Goal: Register for event/course

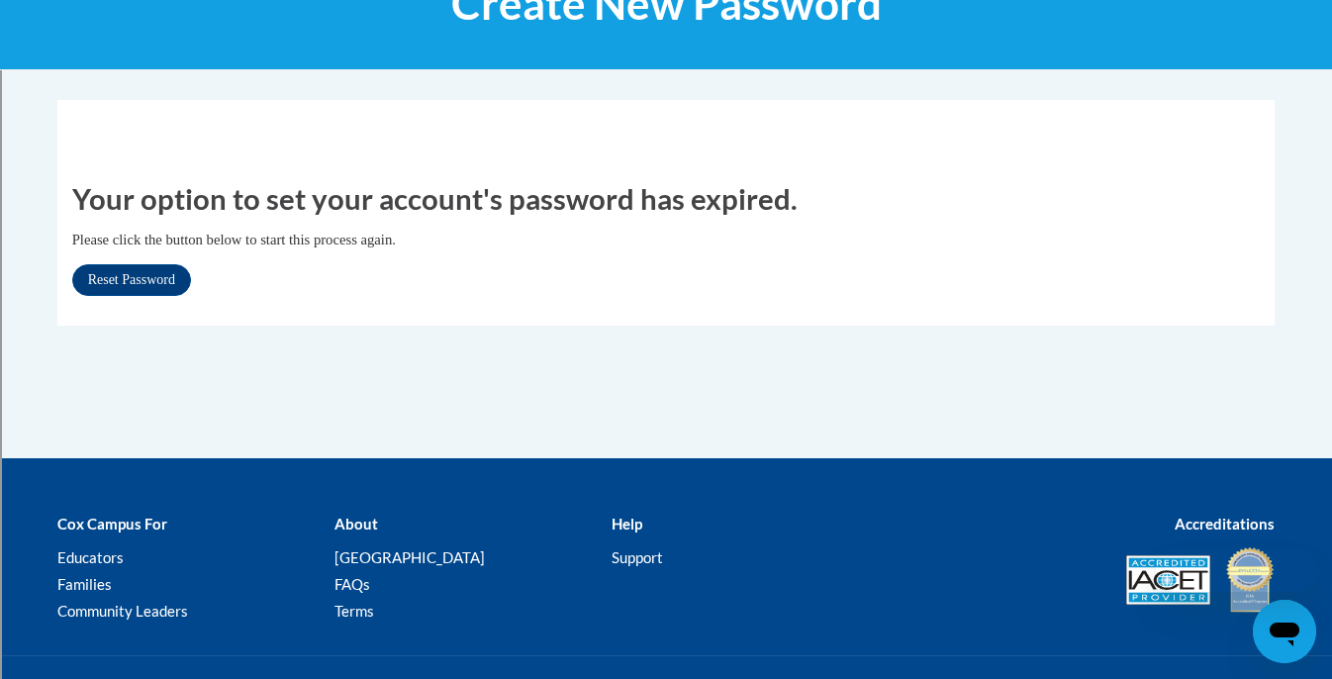
scroll to position [300, 0]
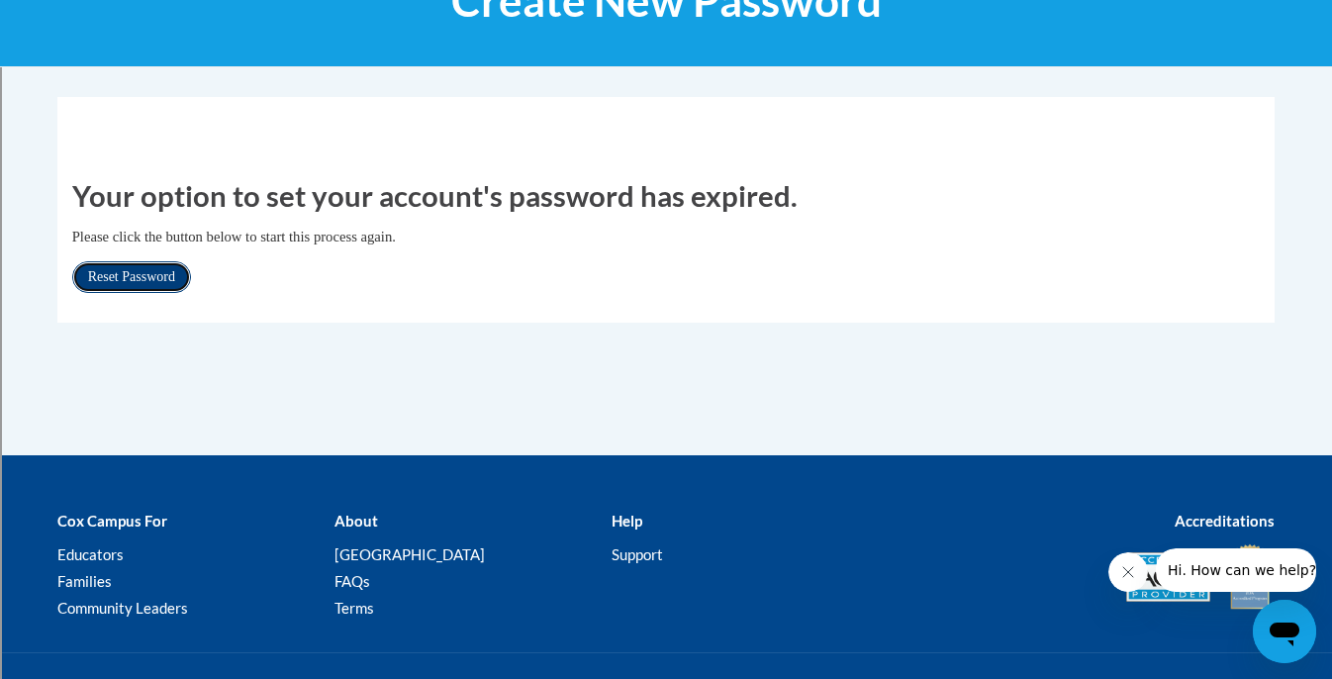
click at [154, 277] on link "Reset Password" at bounding box center [131, 277] width 119 height 32
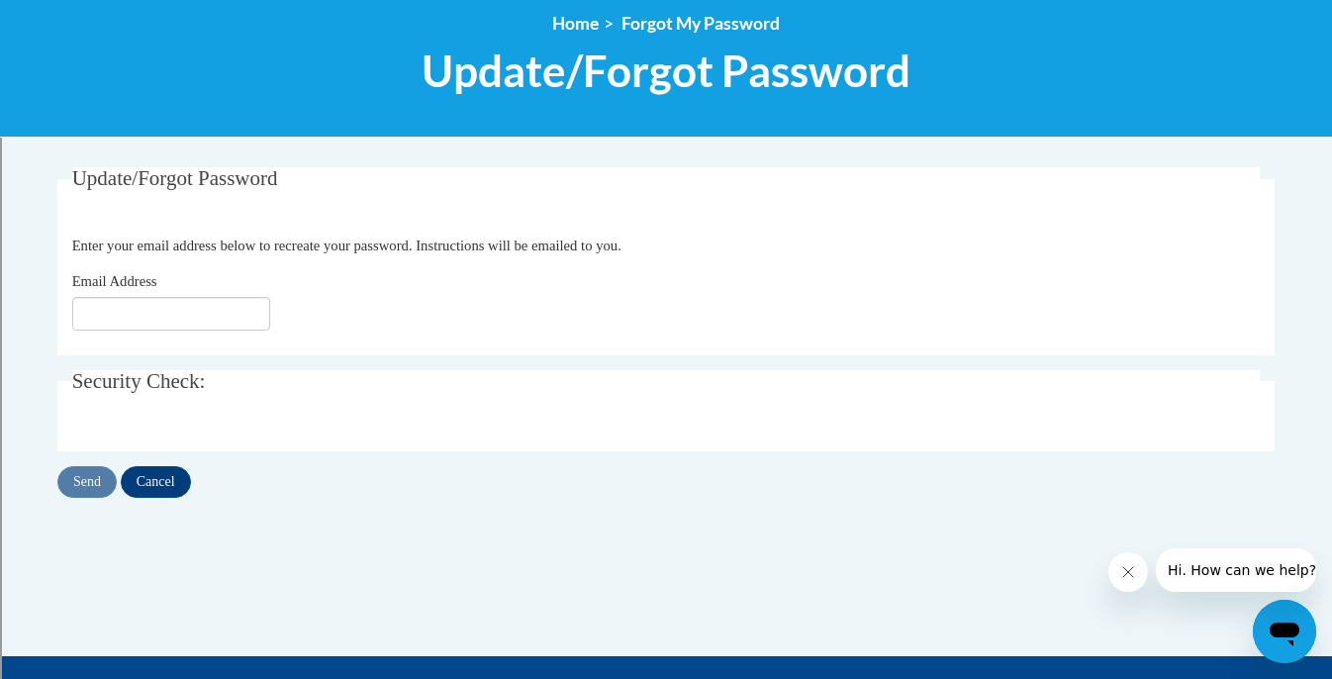
scroll to position [242, 0]
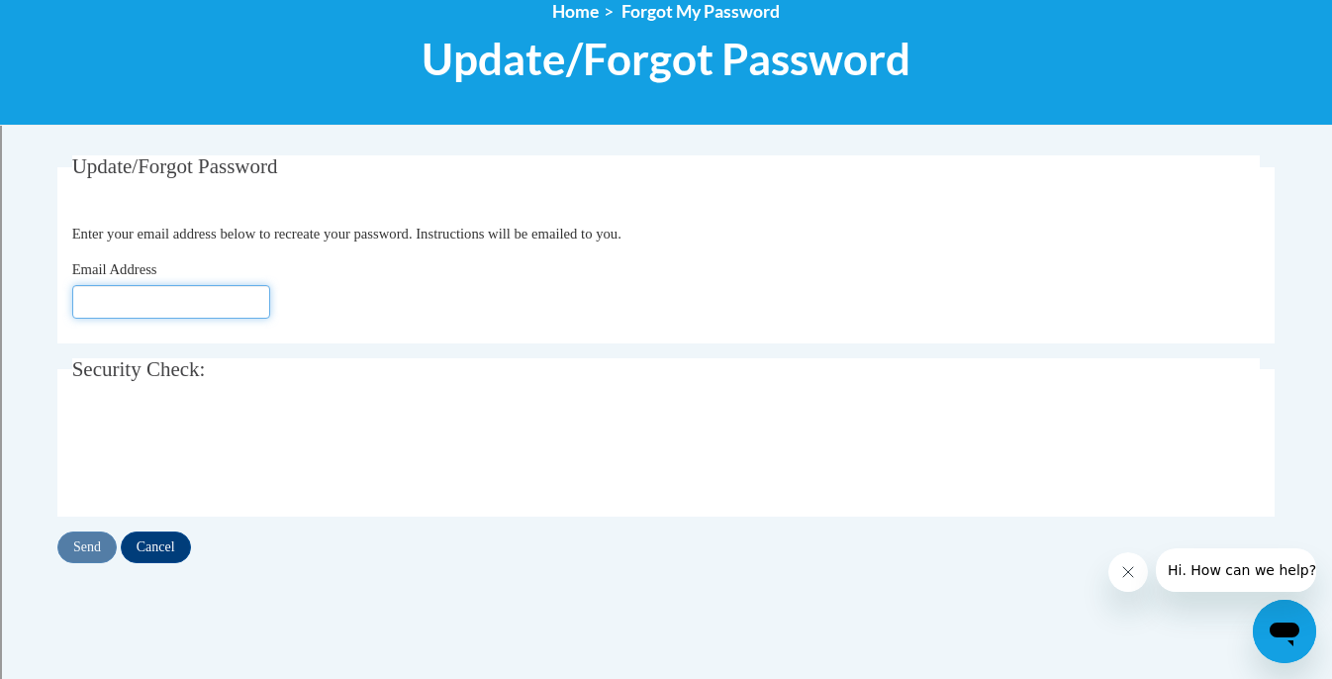
click at [154, 285] on input "Email Address" at bounding box center [171, 302] width 198 height 34
click at [142, 310] on input "Email Address" at bounding box center [171, 302] width 198 height 34
type input "llysakova@shorewood.k12.wi.us"
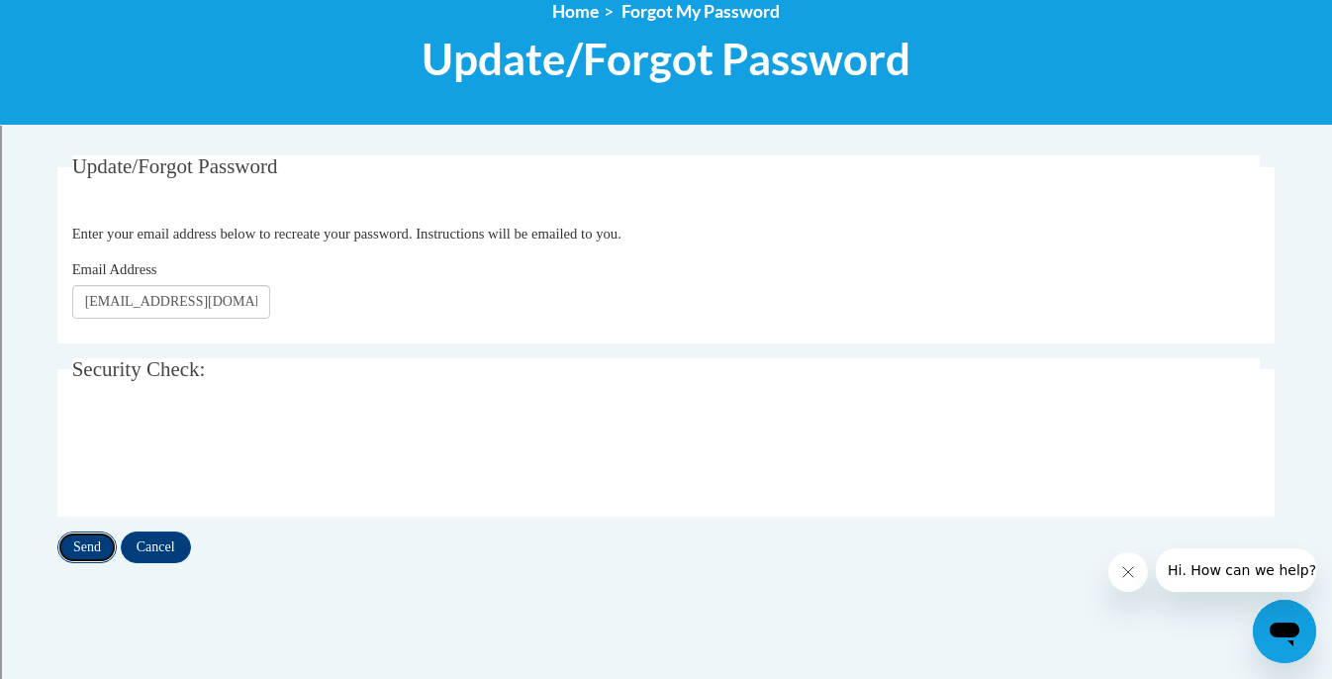
click at [80, 550] on input "Send" at bounding box center [86, 548] width 59 height 32
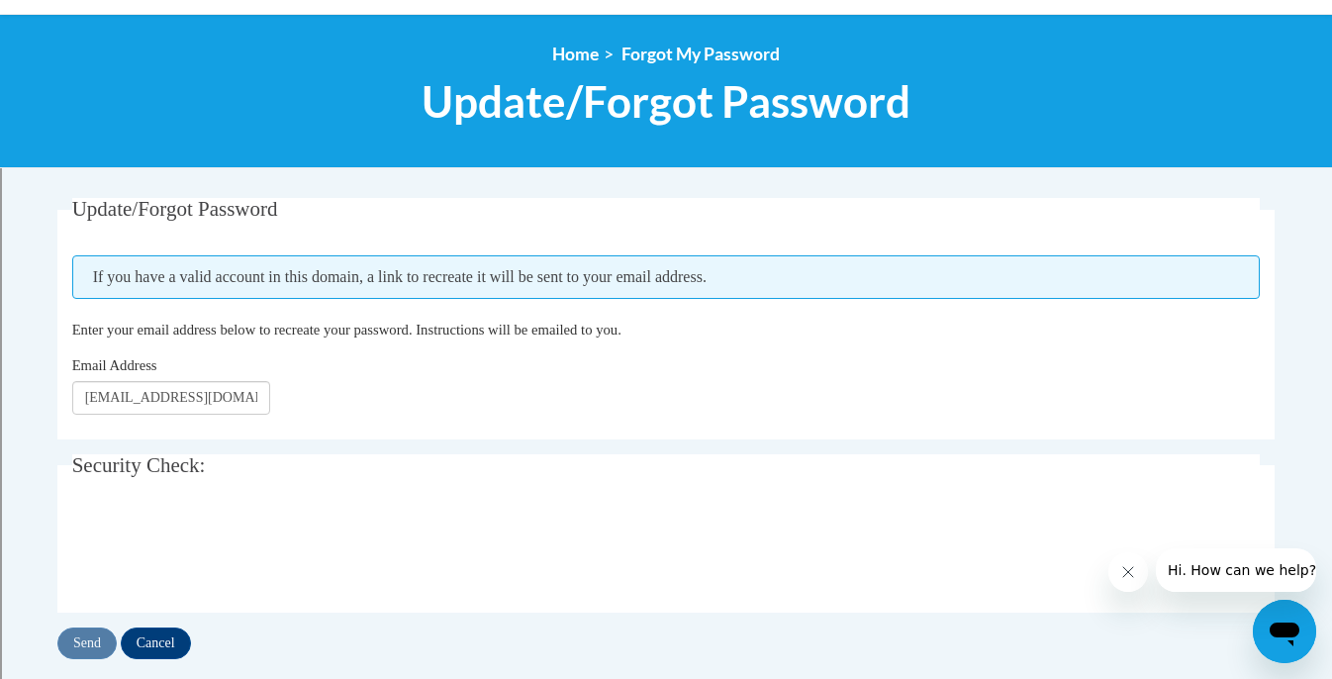
scroll to position [201, 0]
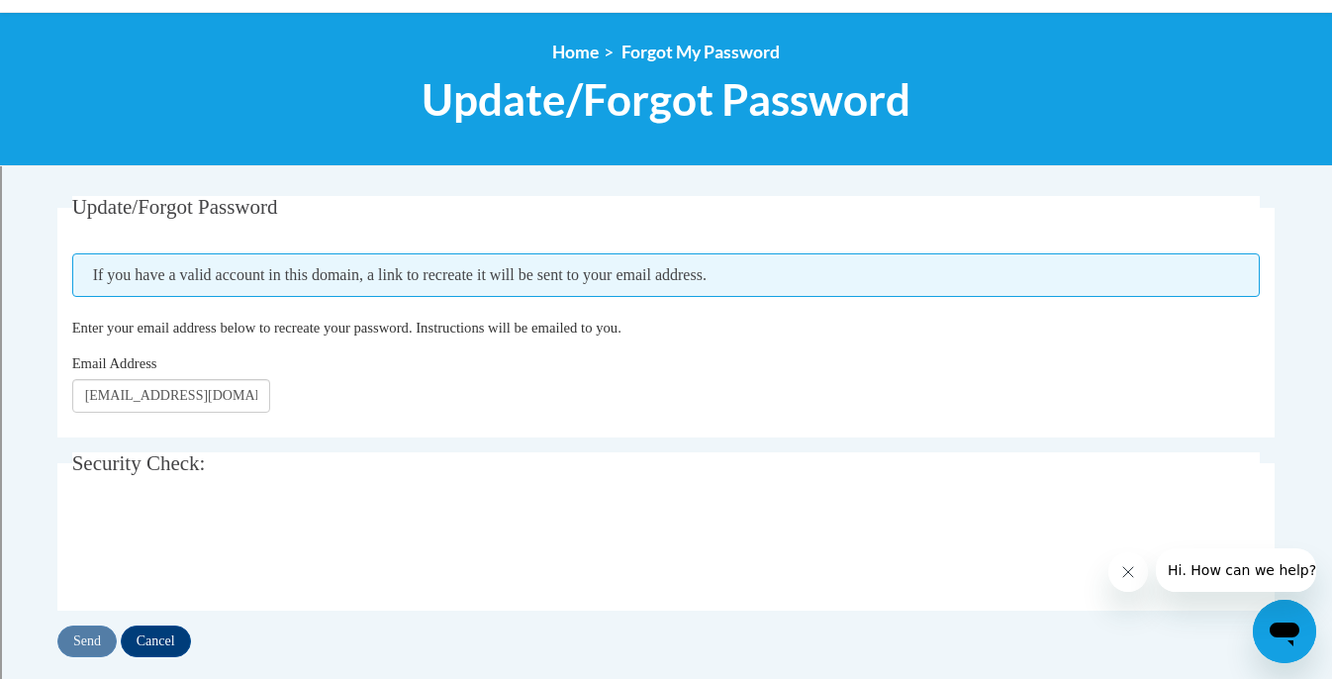
click at [611, 282] on span "If you have a valid account in this domain, a link to recreate it will be sent …" at bounding box center [666, 275] width 1189 height 44
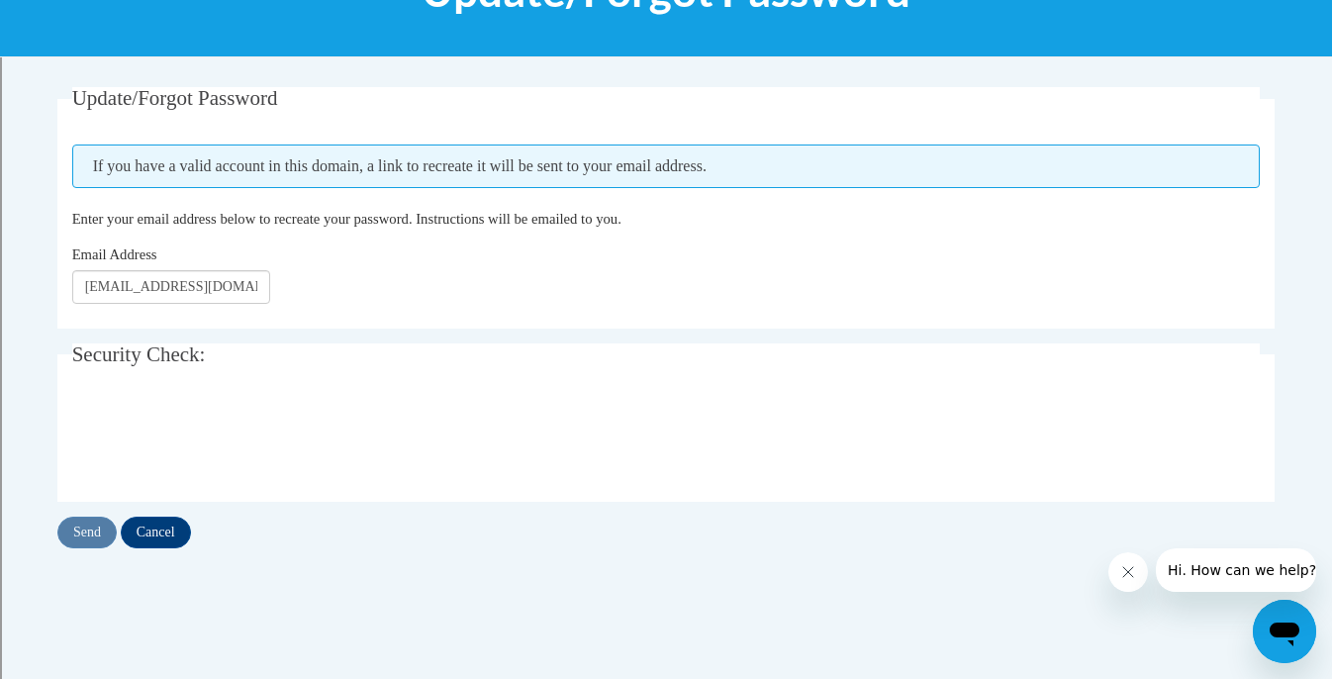
scroll to position [374, 0]
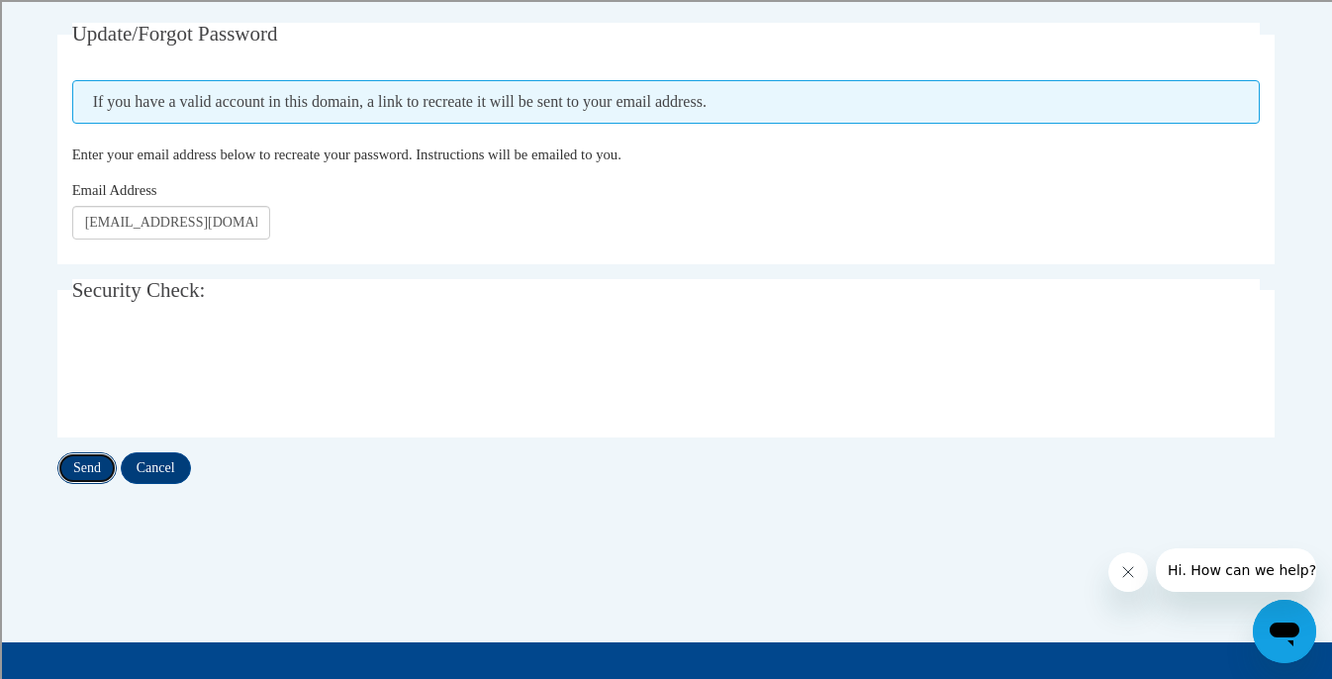
click at [93, 474] on input "Send" at bounding box center [86, 468] width 59 height 32
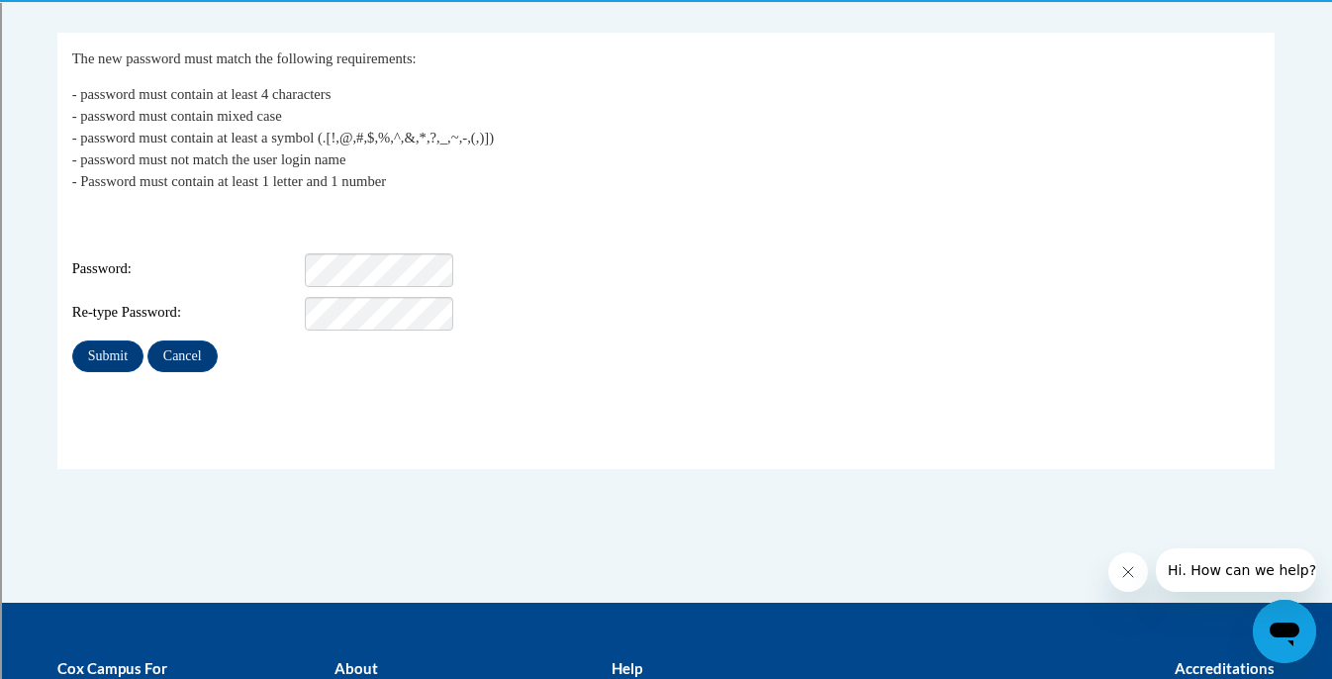
scroll to position [393, 0]
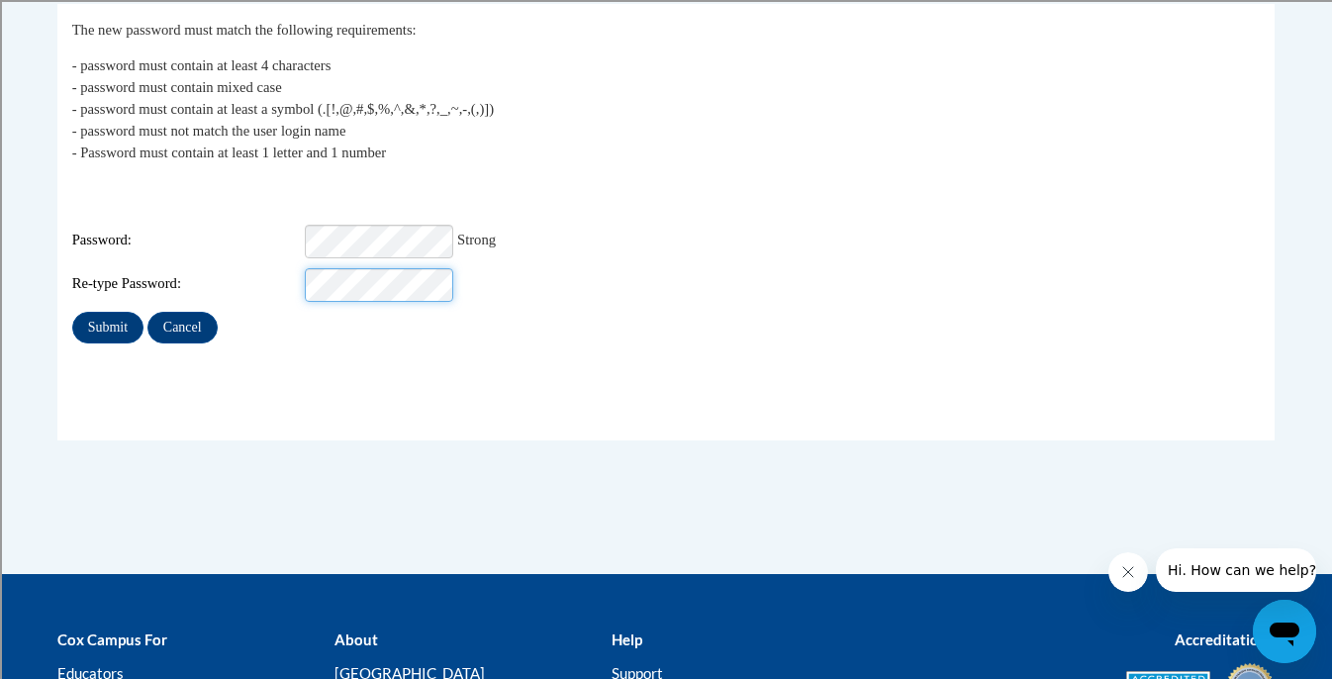
click at [188, 268] on div "Re-type Password:" at bounding box center [666, 285] width 1189 height 34
click at [107, 316] on input "Submit" at bounding box center [107, 328] width 71 height 32
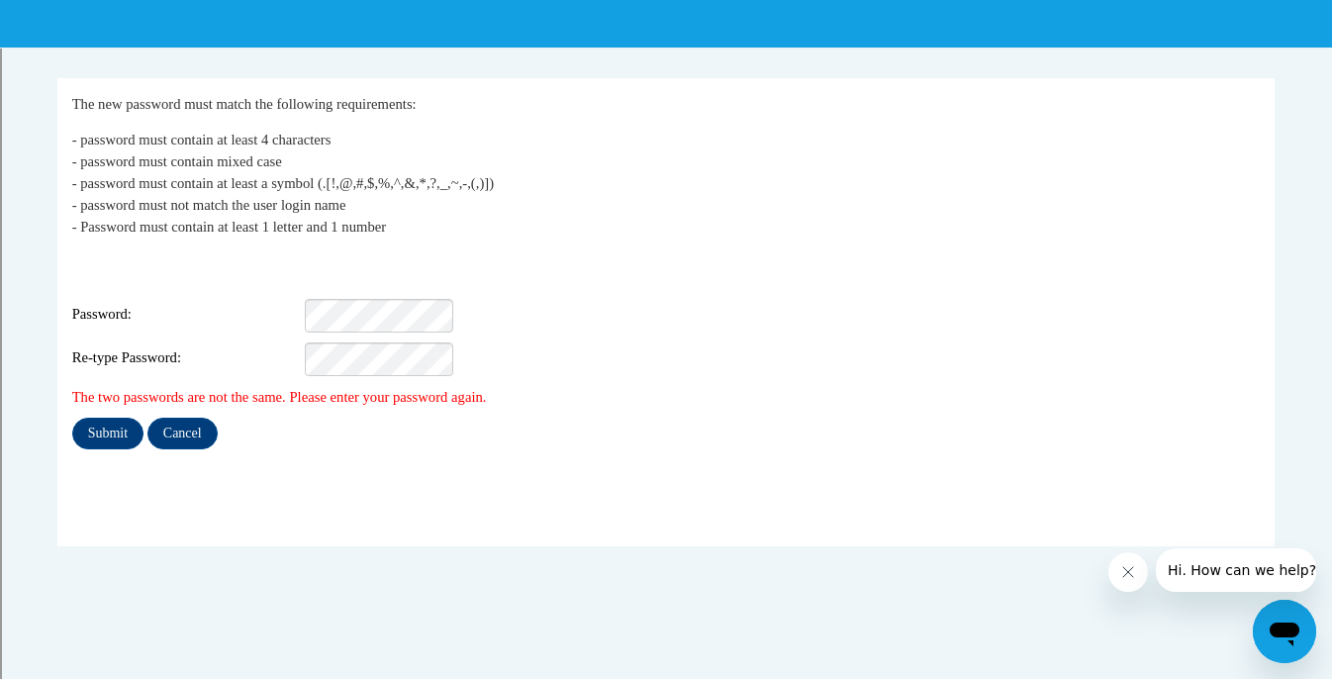
scroll to position [321, 0]
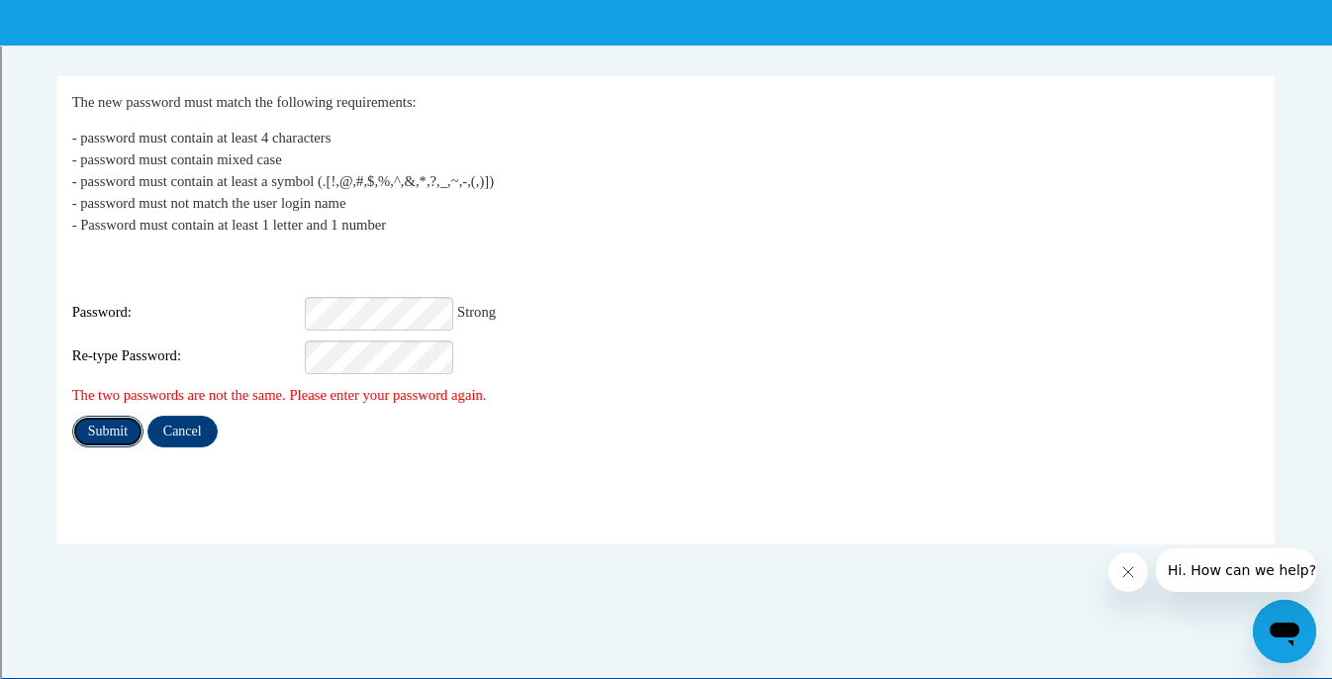
click at [112, 418] on input "Submit" at bounding box center [107, 432] width 71 height 32
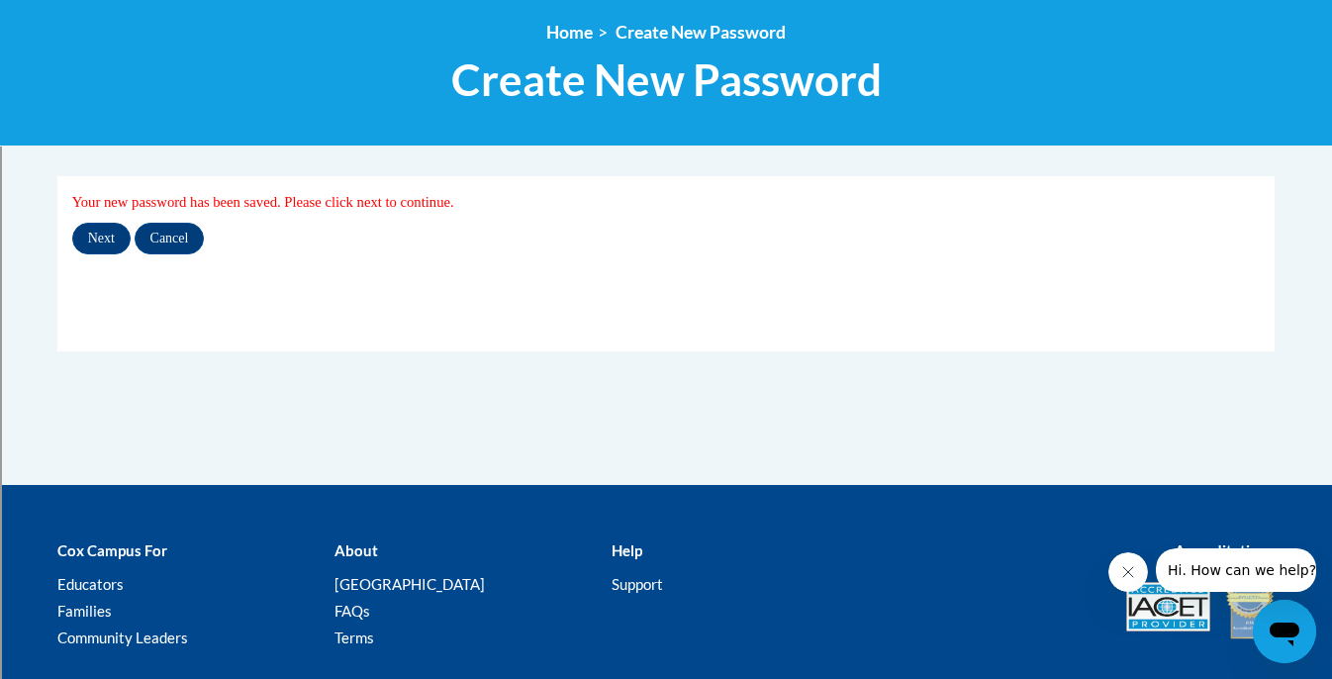
scroll to position [230, 0]
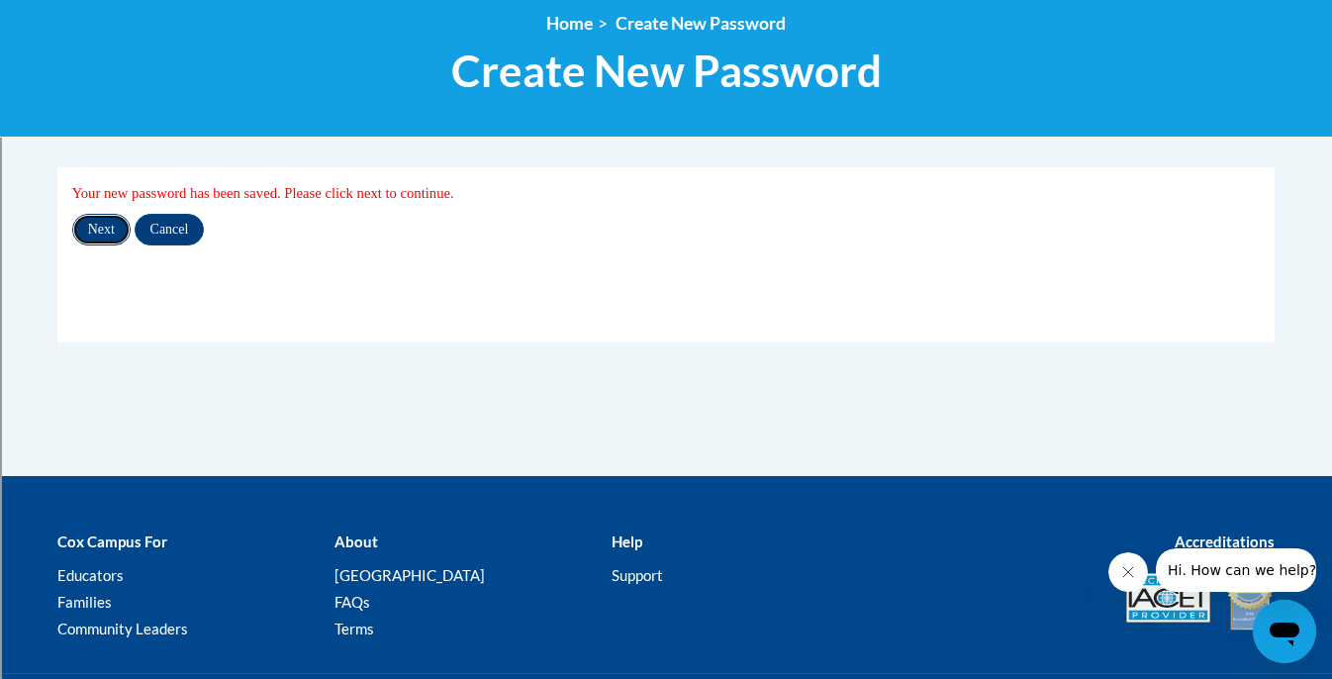
click at [107, 220] on input "Next" at bounding box center [101, 230] width 58 height 32
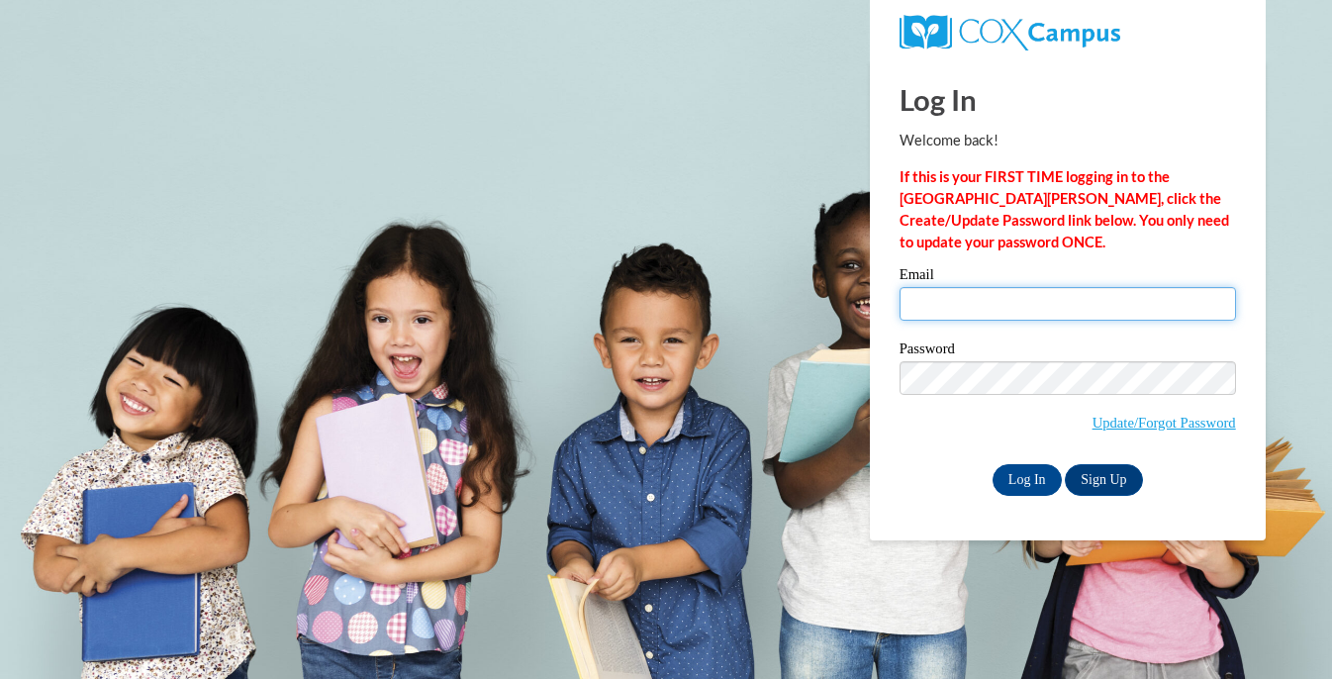
click at [927, 319] on input "Email" at bounding box center [1068, 304] width 337 height 34
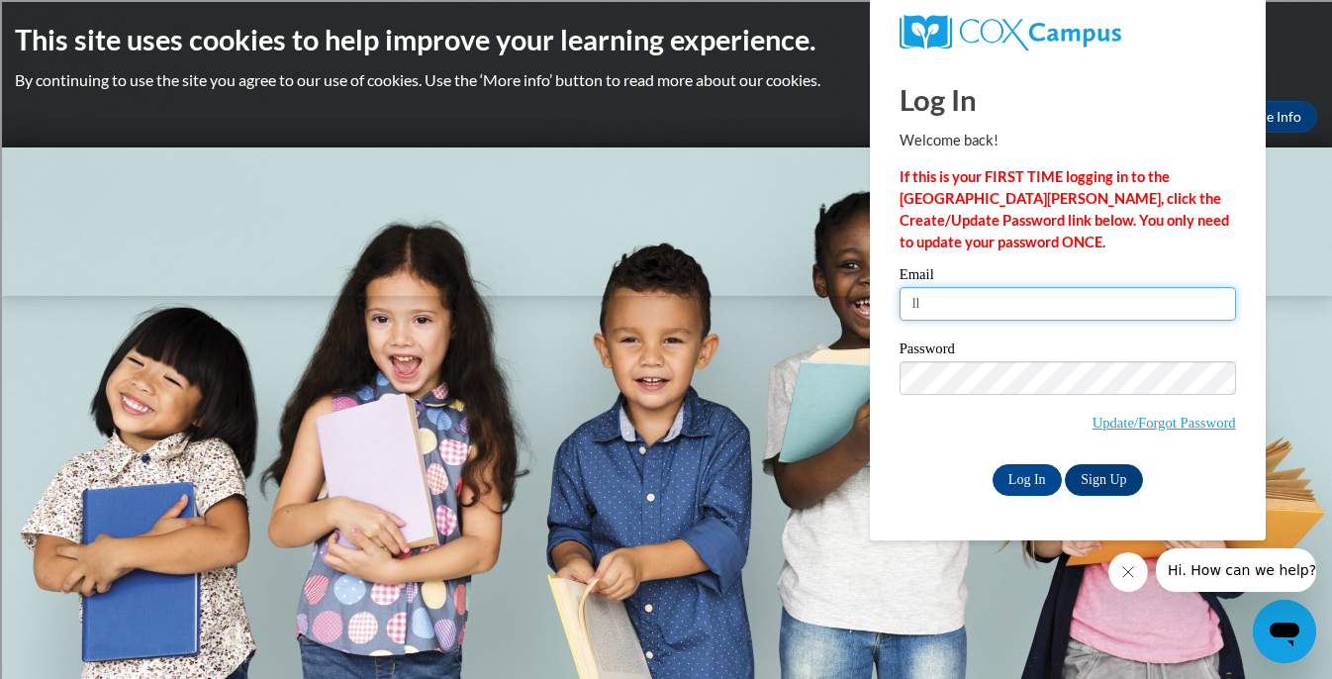
click at [943, 302] on input "ll" at bounding box center [1068, 304] width 337 height 34
type input "llysakova@shorewood.k12.wi.us"
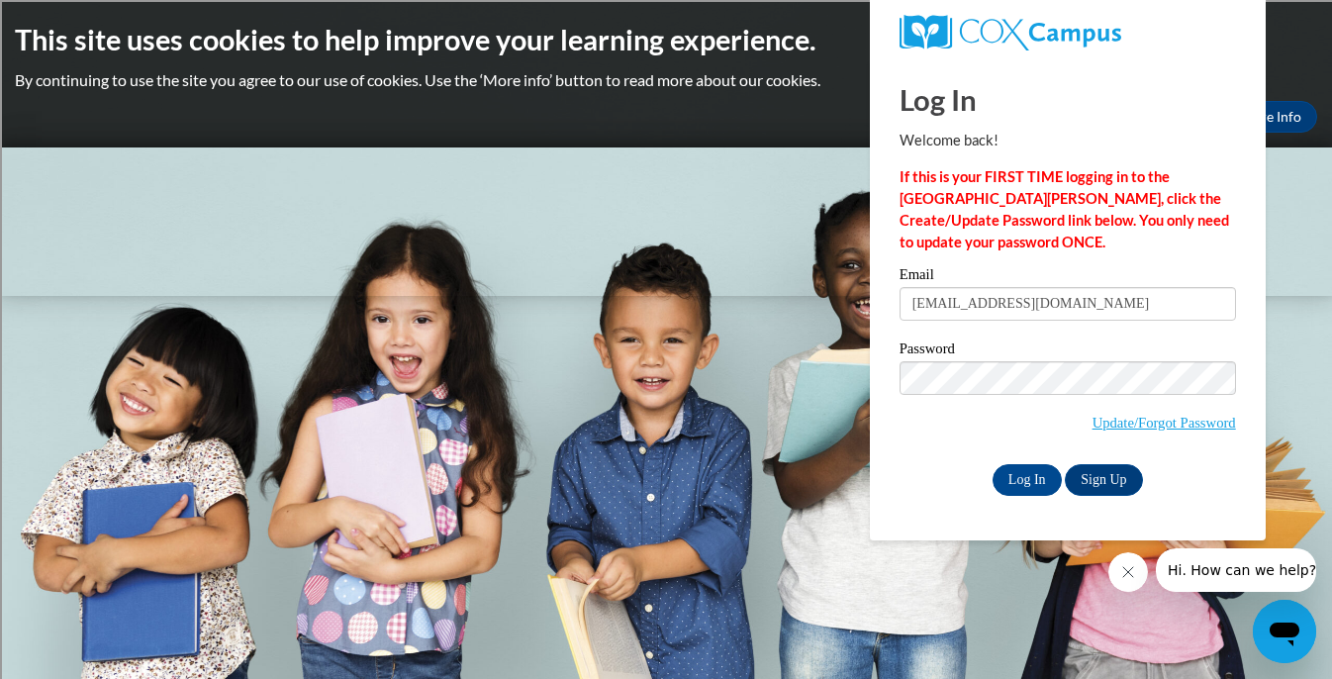
click at [944, 401] on span "Update/Forgot Password" at bounding box center [1068, 402] width 337 height 82
click at [956, 464] on div "Log In Sign Up" at bounding box center [1068, 480] width 337 height 32
click at [1011, 481] on input "Log In" at bounding box center [1027, 480] width 69 height 32
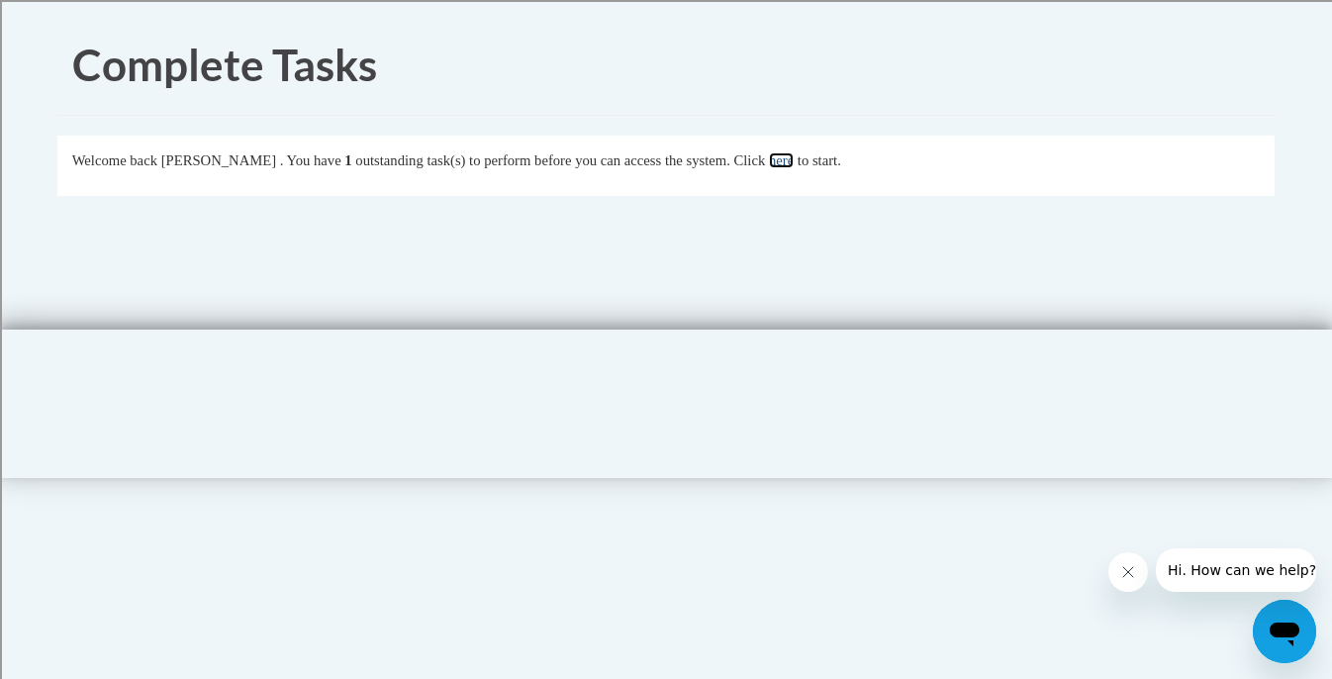
click at [794, 160] on link "here" at bounding box center [781, 160] width 25 height 16
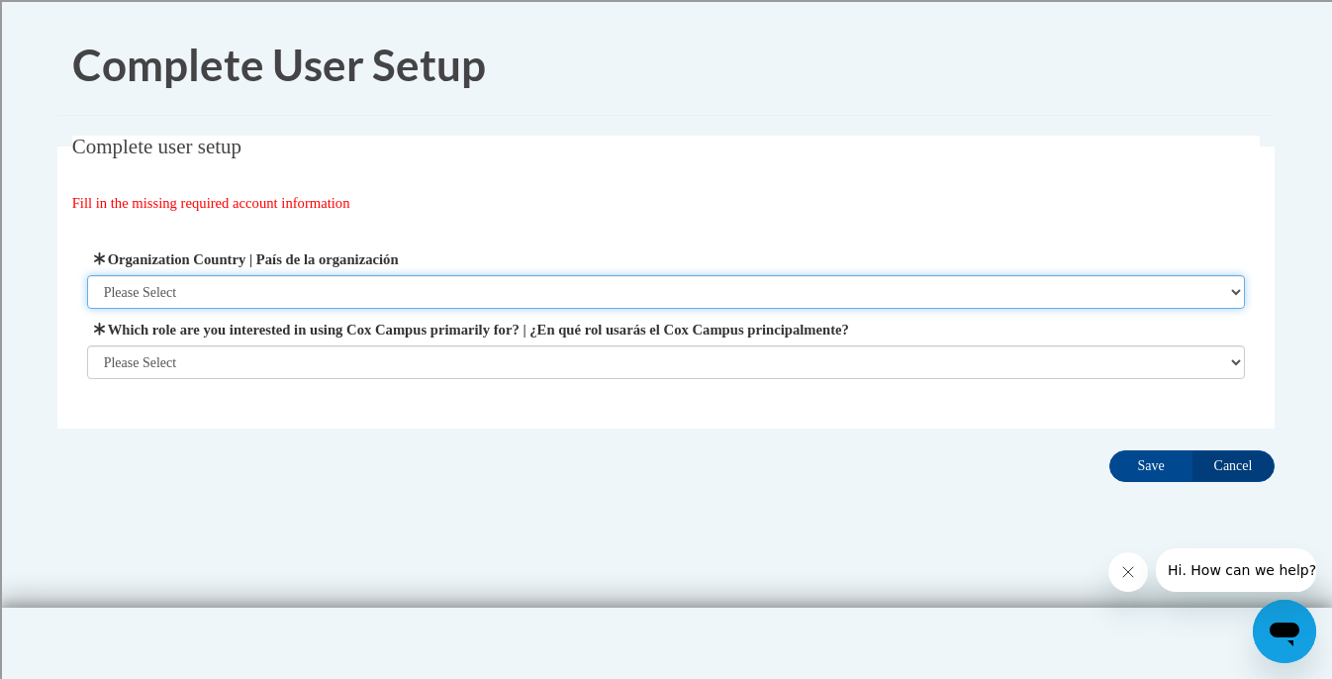
click at [403, 289] on select "Please Select United States | Estados Unidos Outside of the United States | Fue…" at bounding box center [666, 292] width 1159 height 34
select select "ad49bcad-a171-4b2e-b99c-48b446064914"
click at [87, 275] on select "Please Select United States | Estados Unidos Outside of the United States | Fue…" at bounding box center [666, 292] width 1159 height 34
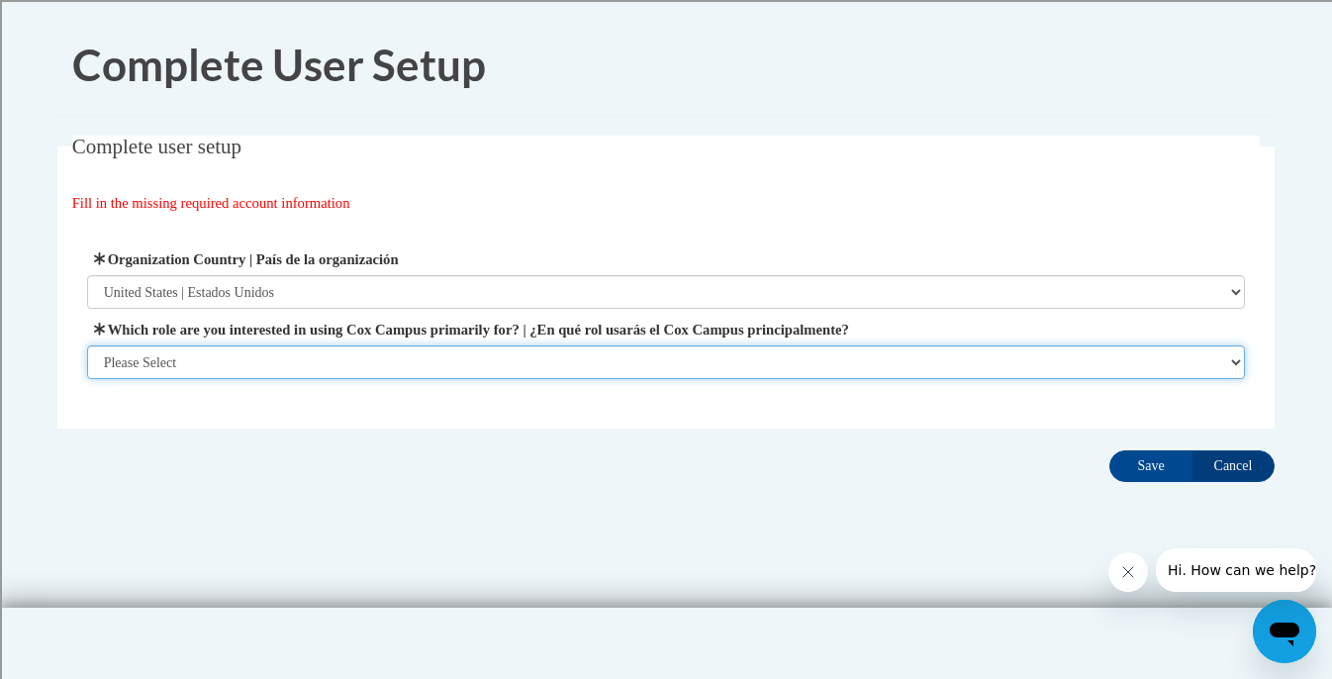
click at [322, 366] on select "Please Select College/University | Colegio/Universidad Community/Nonprofit Part…" at bounding box center [666, 362] width 1159 height 34
select select "fbf2d438-af2f-41f8-98f1-81c410e29de3"
click at [87, 379] on select "Please Select College/University | Colegio/Universidad Community/Nonprofit Part…" at bounding box center [666, 362] width 1159 height 34
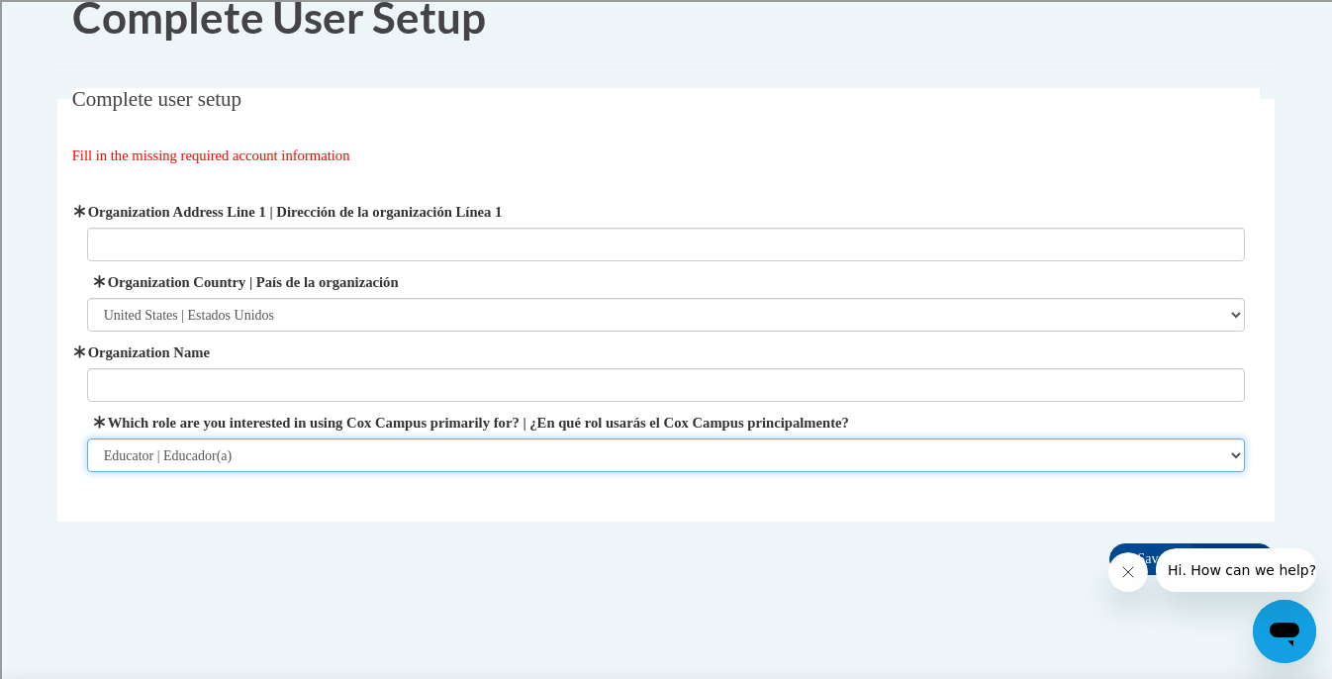
scroll to position [47, 0]
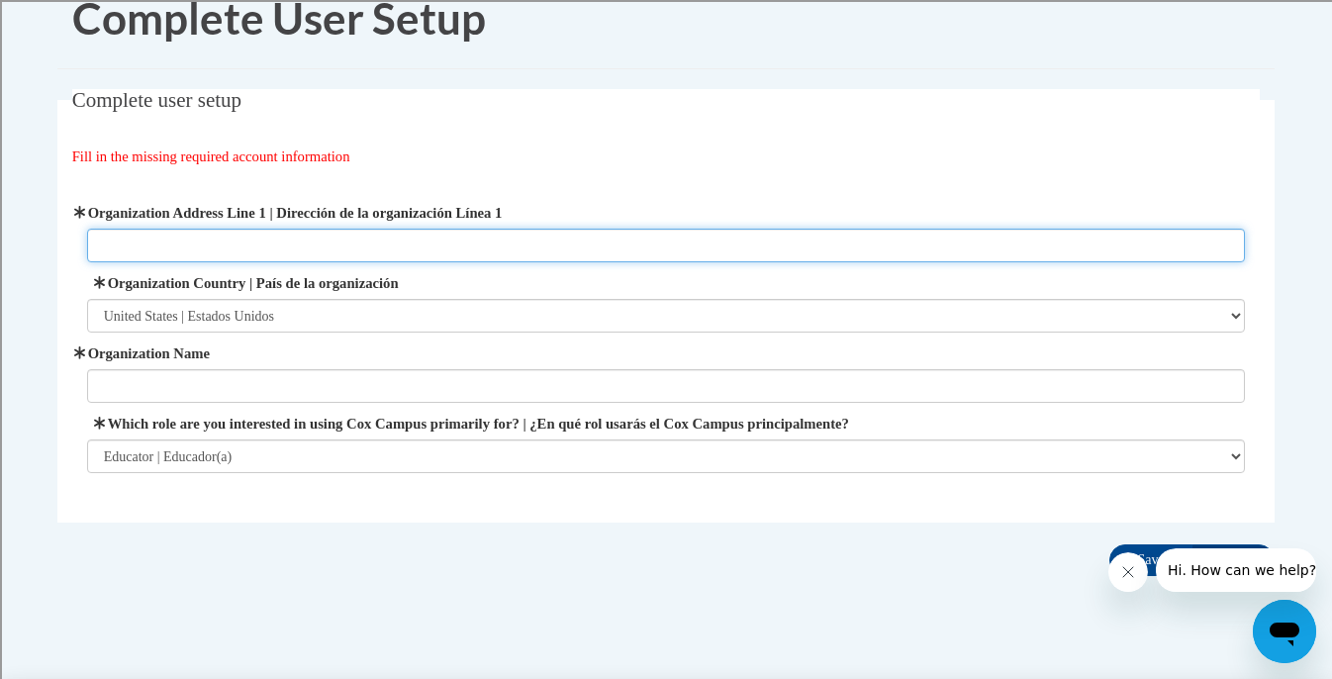
click at [521, 252] on input "Organization Address Line 1 | Dirección de la organización Línea 1" at bounding box center [666, 246] width 1159 height 34
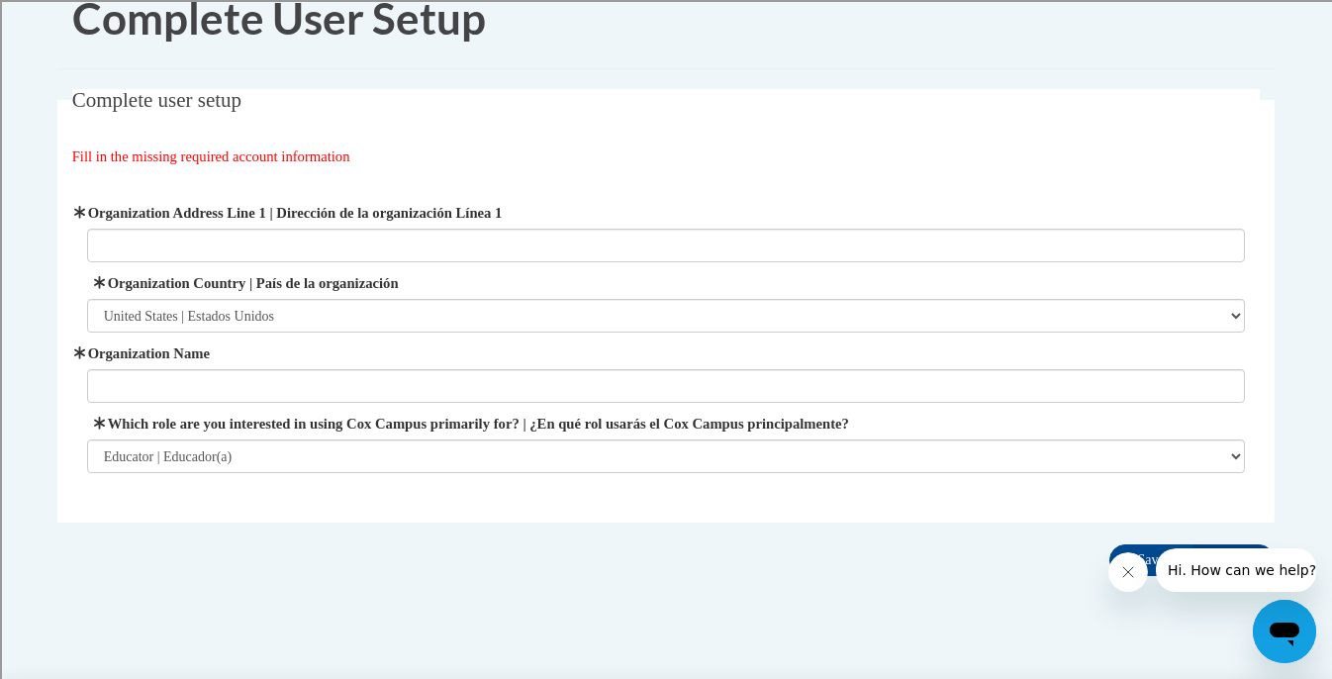
click at [709, 161] on div "Fill in the missing required account information" at bounding box center [666, 157] width 1189 height 22
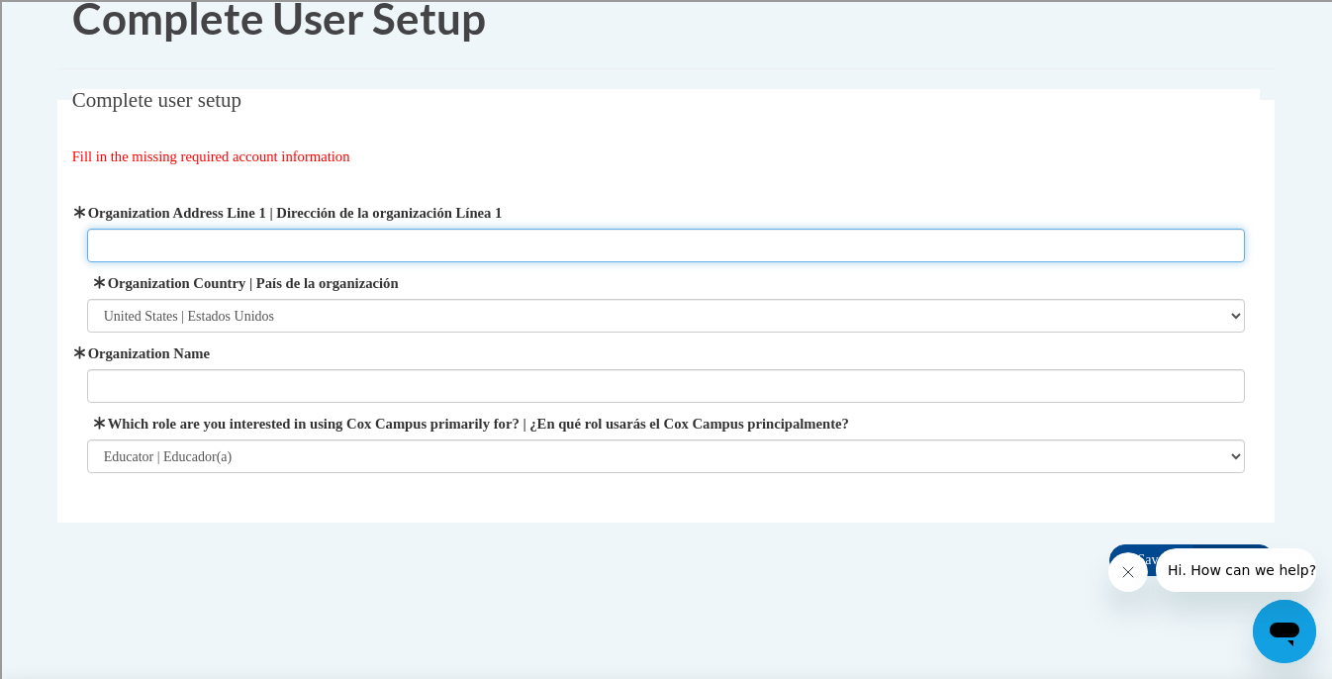
click at [249, 246] on input "Organization Address Line 1 | Dirección de la organización Línea 1" at bounding box center [666, 246] width 1159 height 34
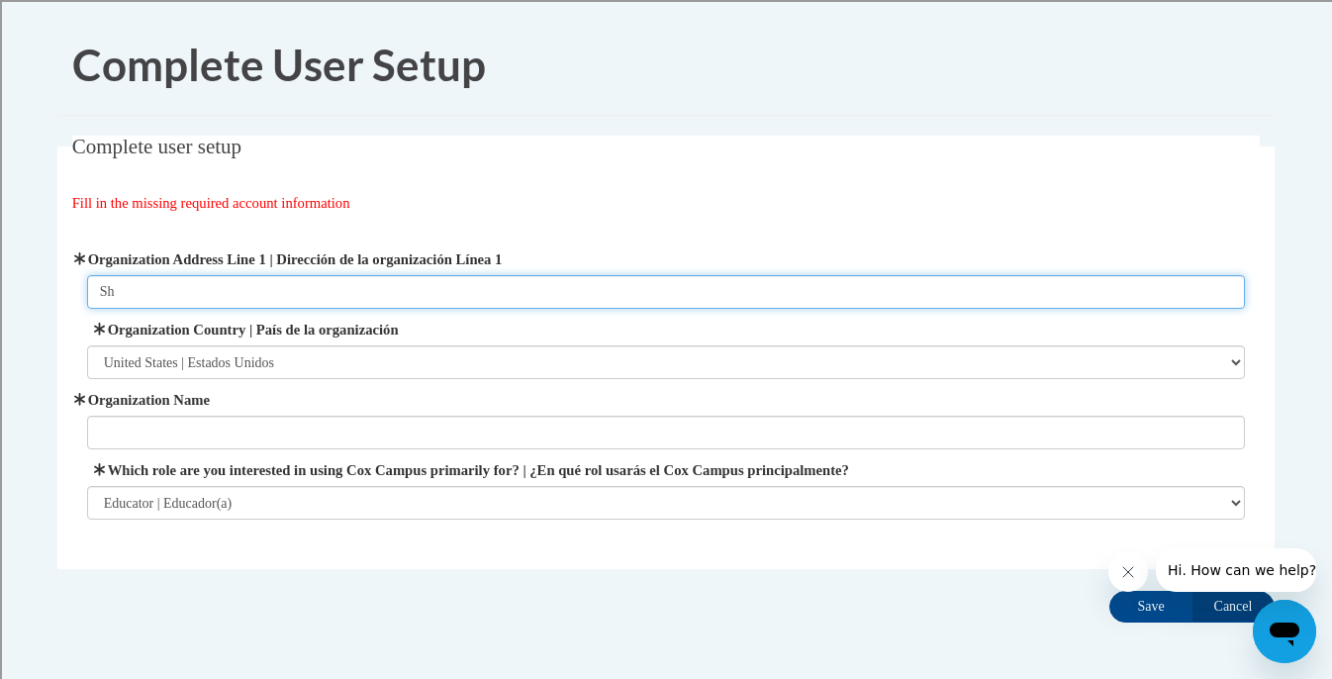
type input "S"
click at [233, 292] on input "2100 E Capital Drive, WI" at bounding box center [666, 292] width 1159 height 34
type input "2100 E Capital Drive, Shorewood, WI"
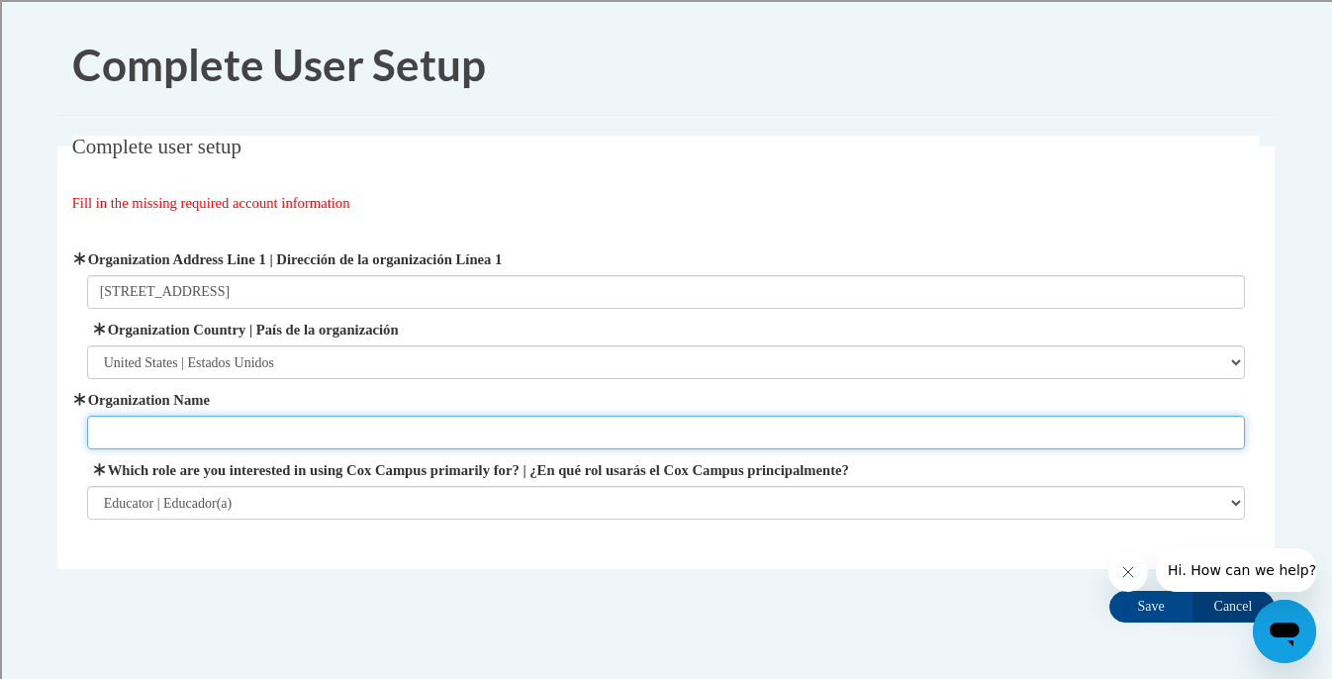
click at [195, 438] on input "Organization Name" at bounding box center [666, 433] width 1159 height 34
type input "A"
type input "Shorewood School District"
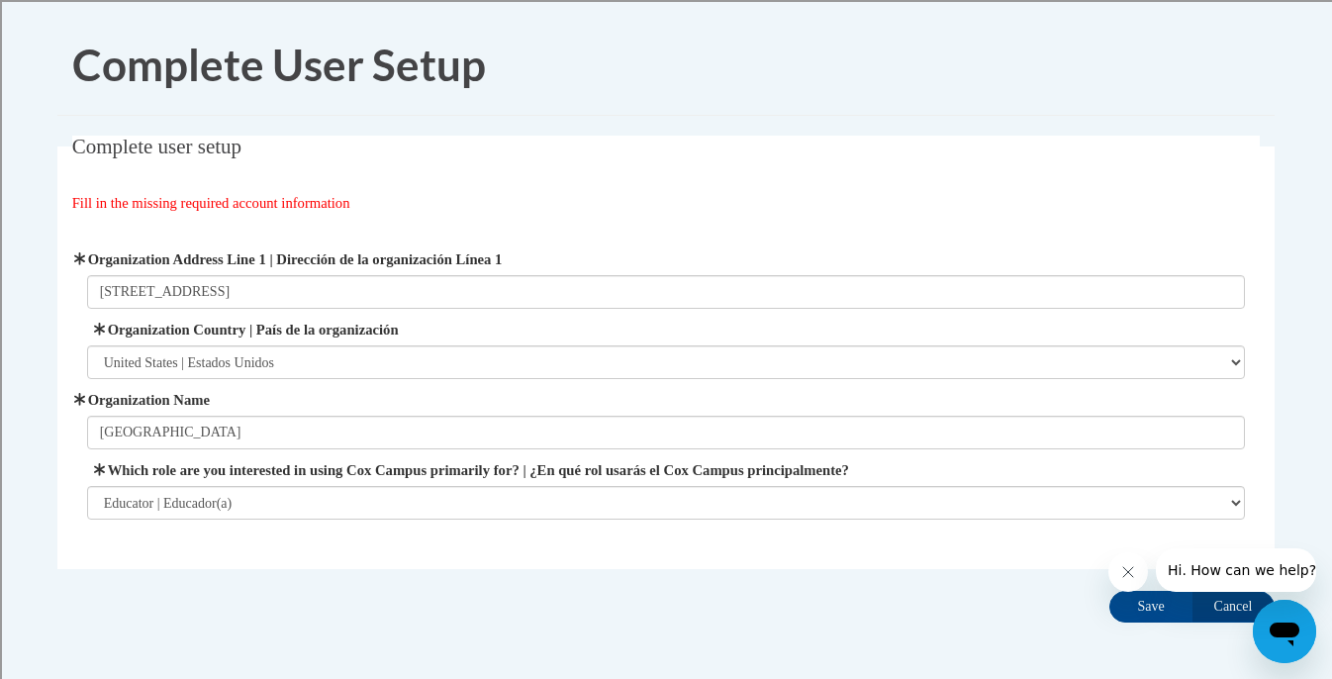
click at [353, 550] on fieldset "Complete user setup Fill in the missing required account information User Profi…" at bounding box center [666, 353] width 1218 height 434
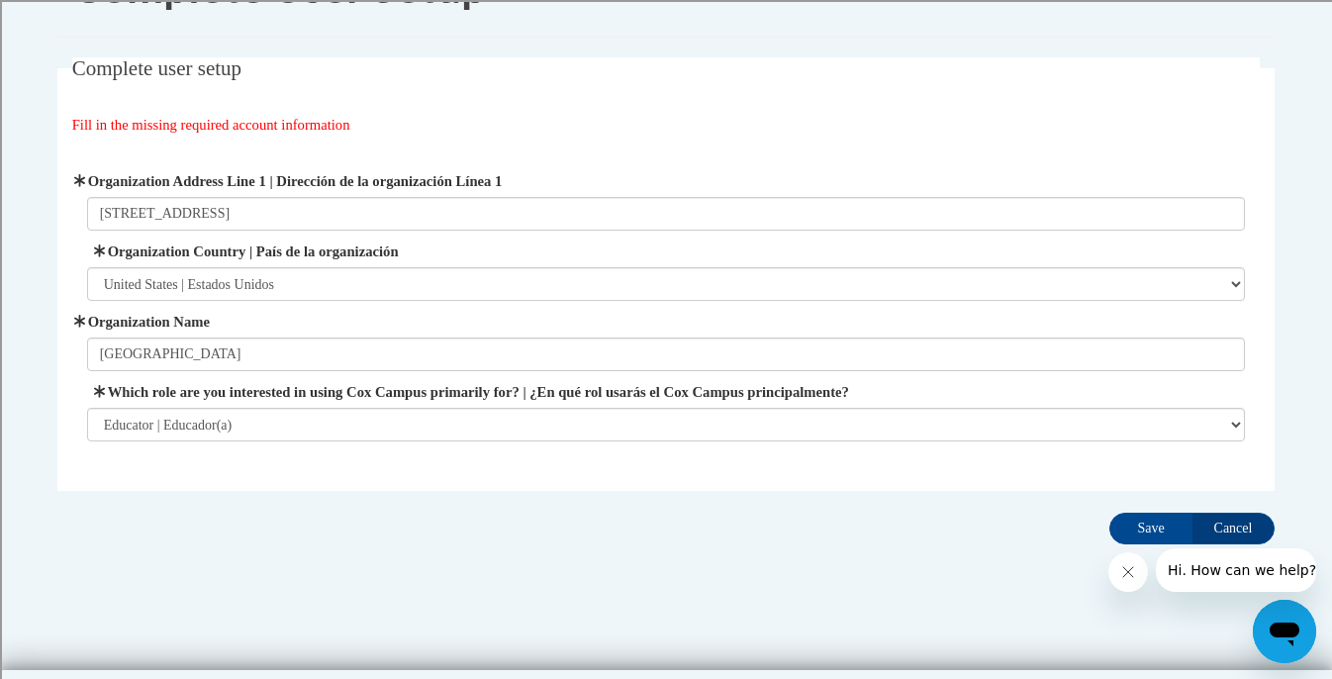
scroll to position [84, 0]
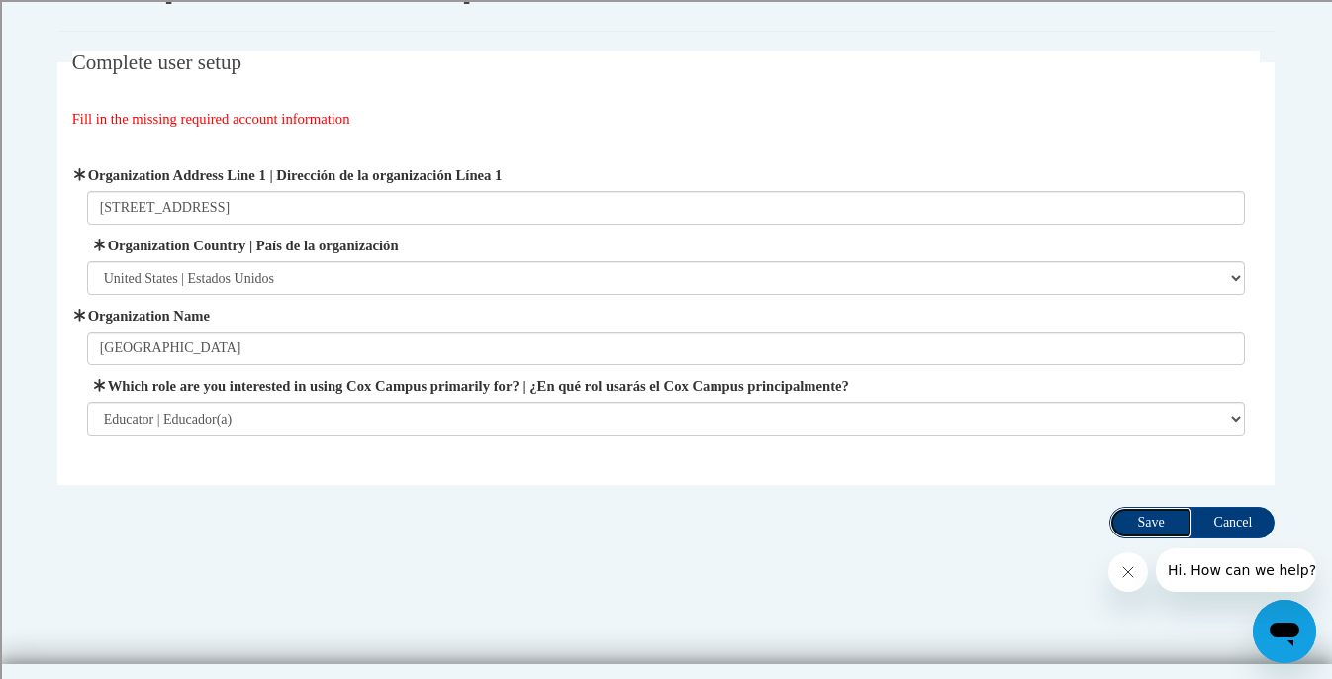
click at [1129, 520] on input "Save" at bounding box center [1151, 523] width 83 height 32
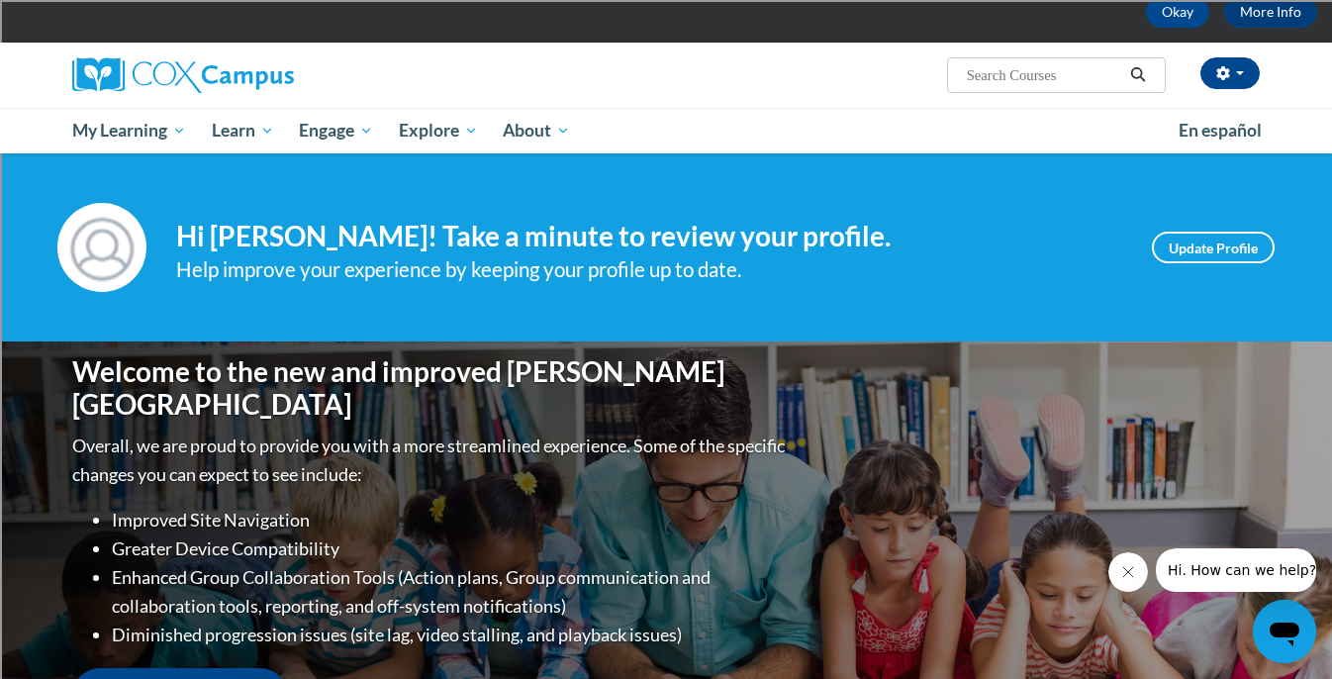
scroll to position [116, 0]
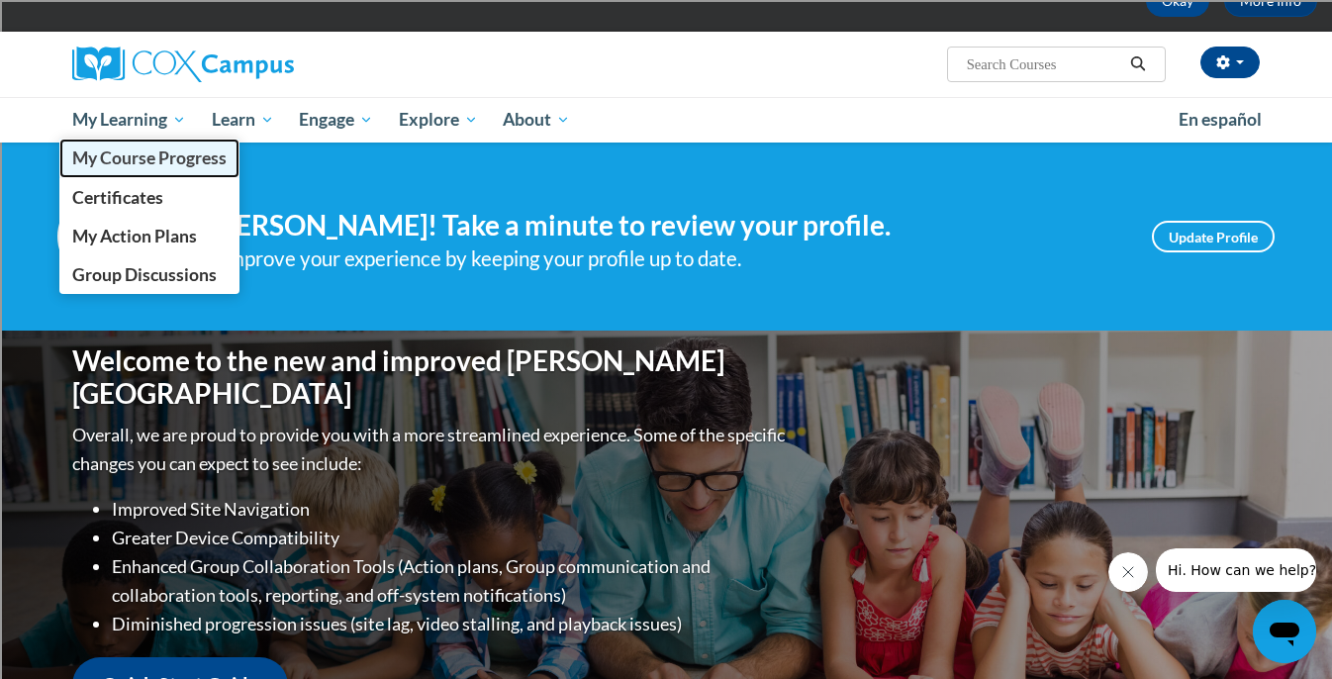
click at [170, 159] on span "My Course Progress" at bounding box center [149, 158] width 154 height 21
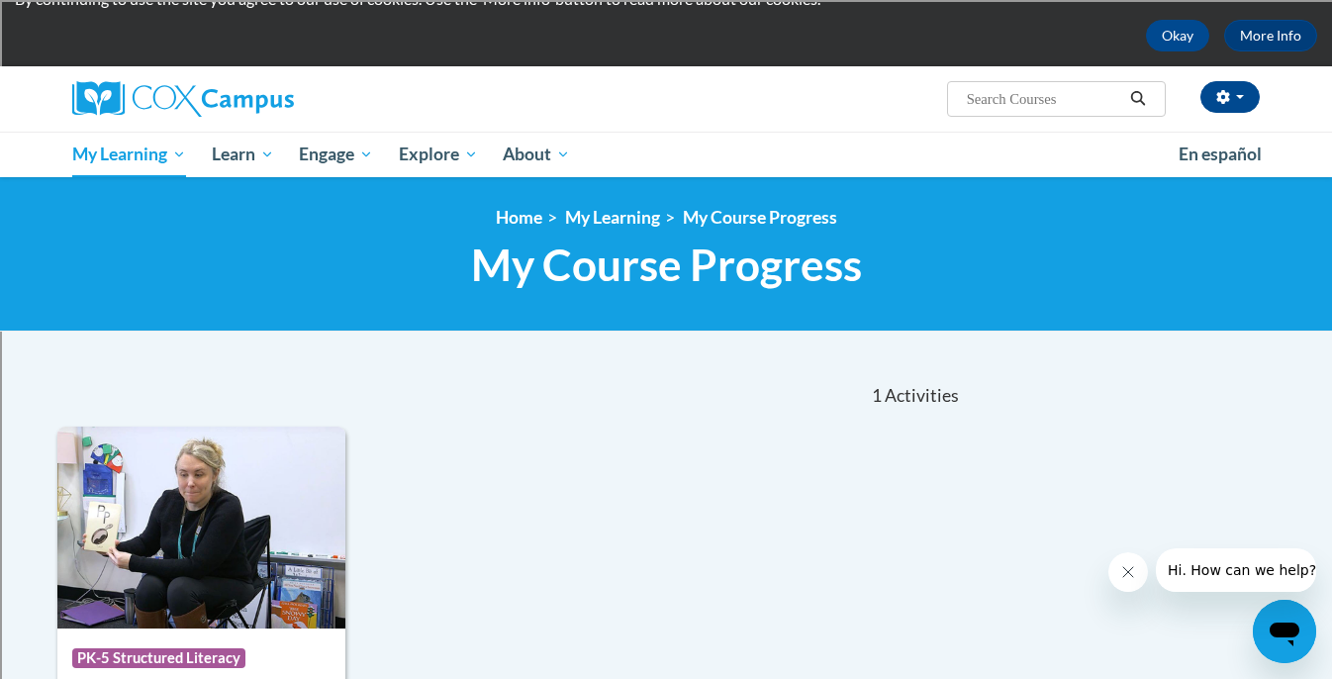
scroll to position [87, 0]
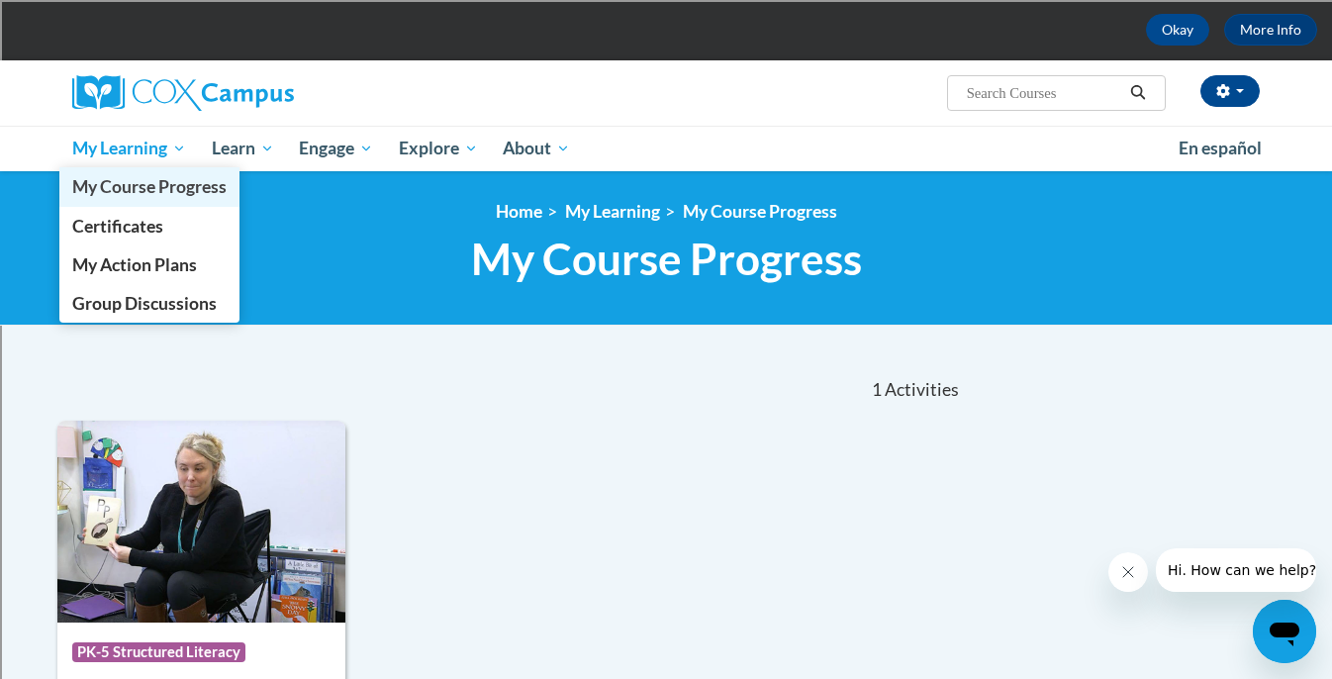
click at [121, 190] on span "My Course Progress" at bounding box center [149, 186] width 154 height 21
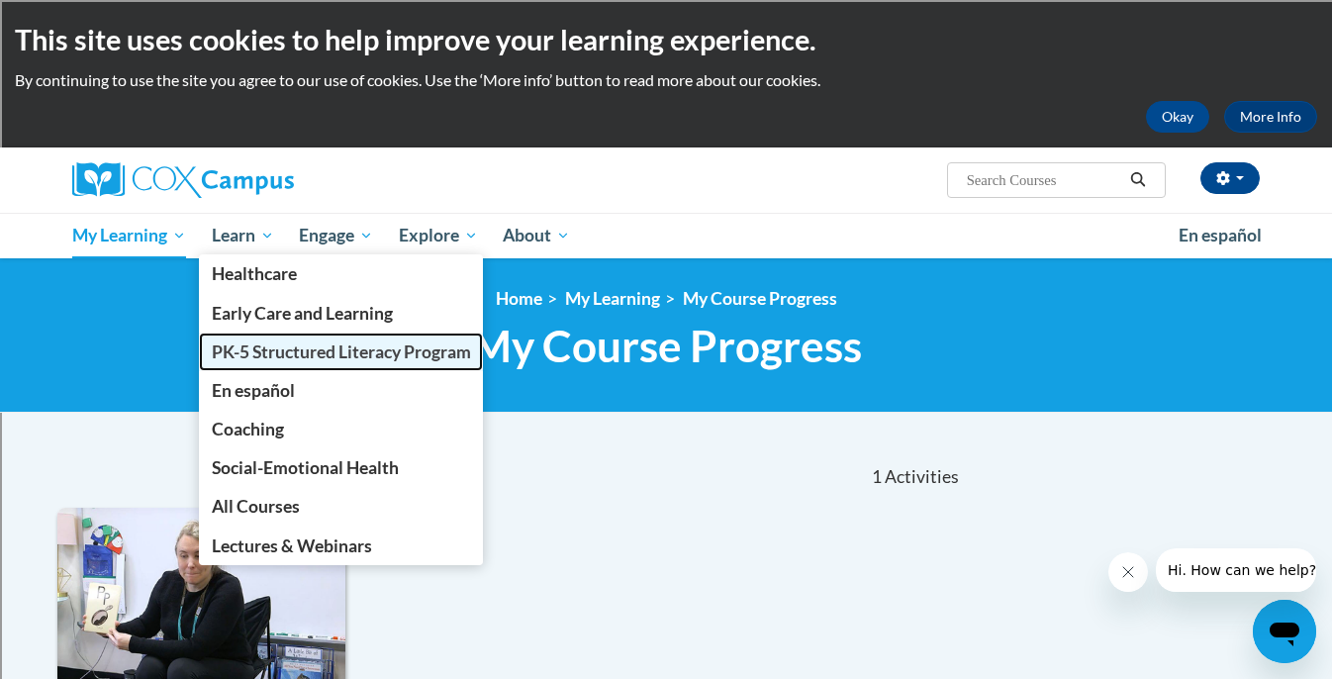
click at [273, 358] on span "PK-5 Structured Literacy Program" at bounding box center [341, 352] width 259 height 21
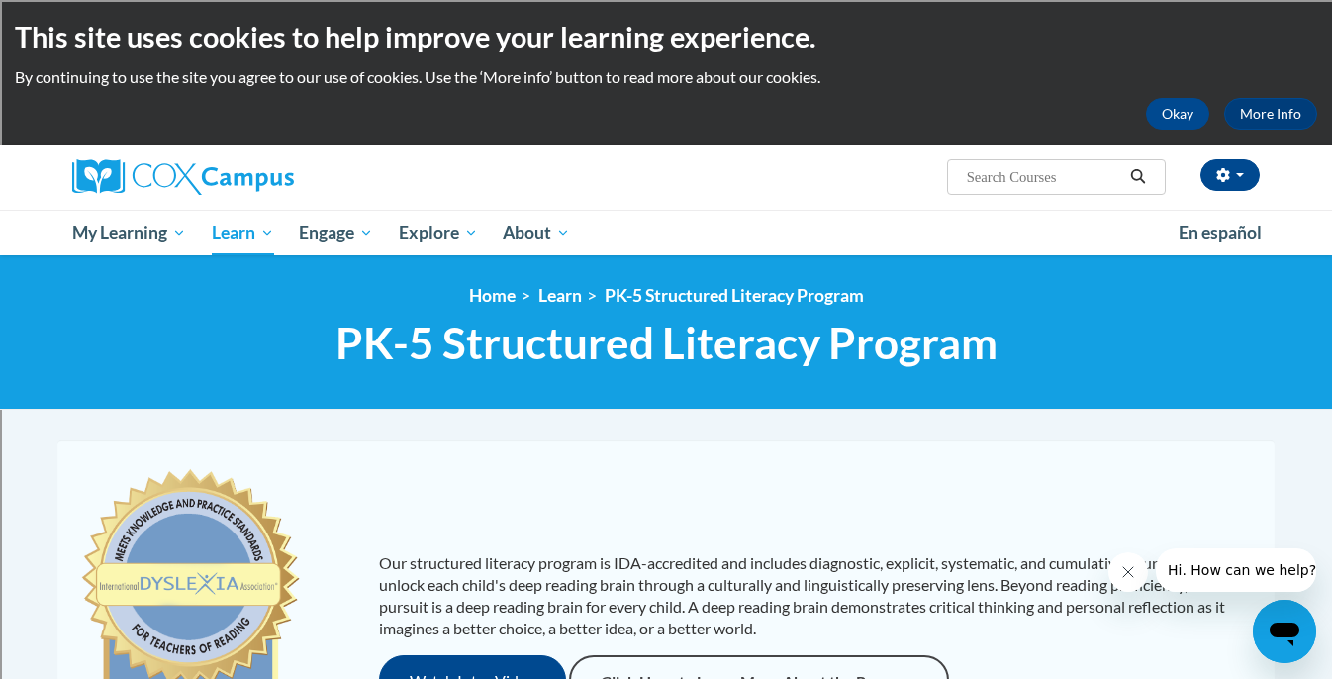
scroll to position [1, 0]
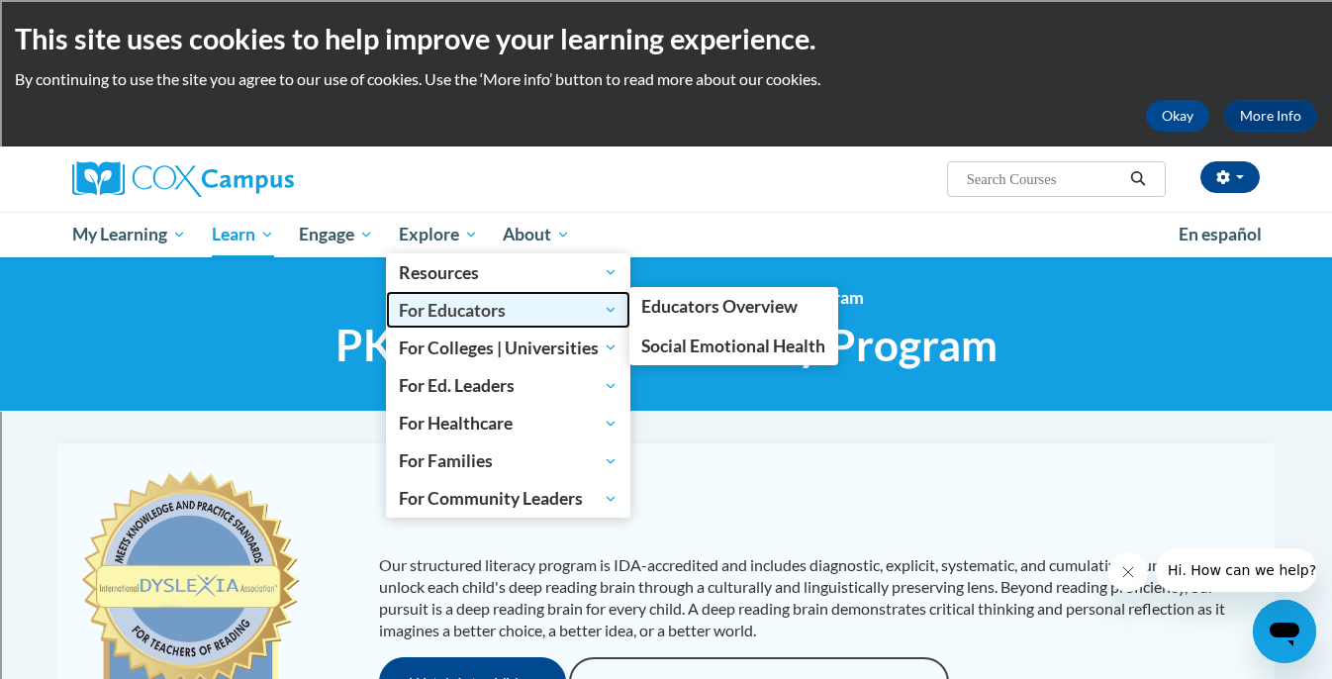
click at [483, 315] on span "For Educators" at bounding box center [508, 310] width 219 height 24
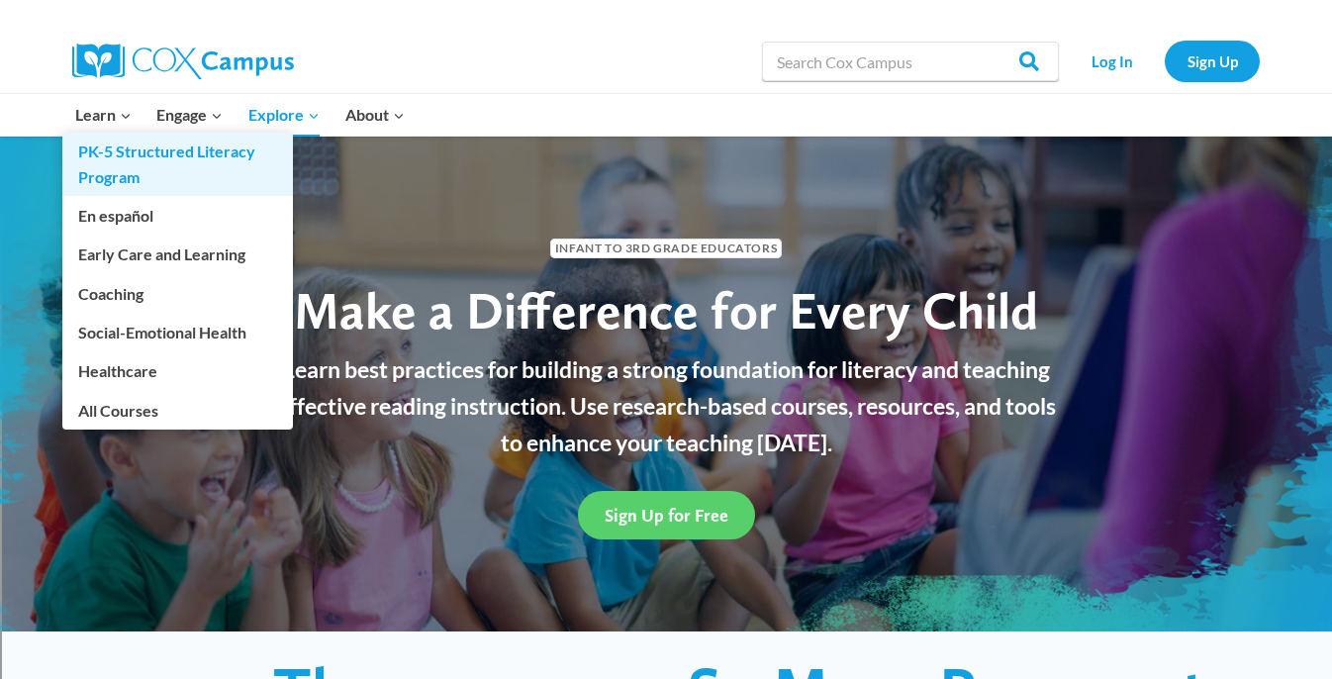
click at [103, 147] on link "PK-5 Structured Literacy Program" at bounding box center [177, 164] width 231 height 63
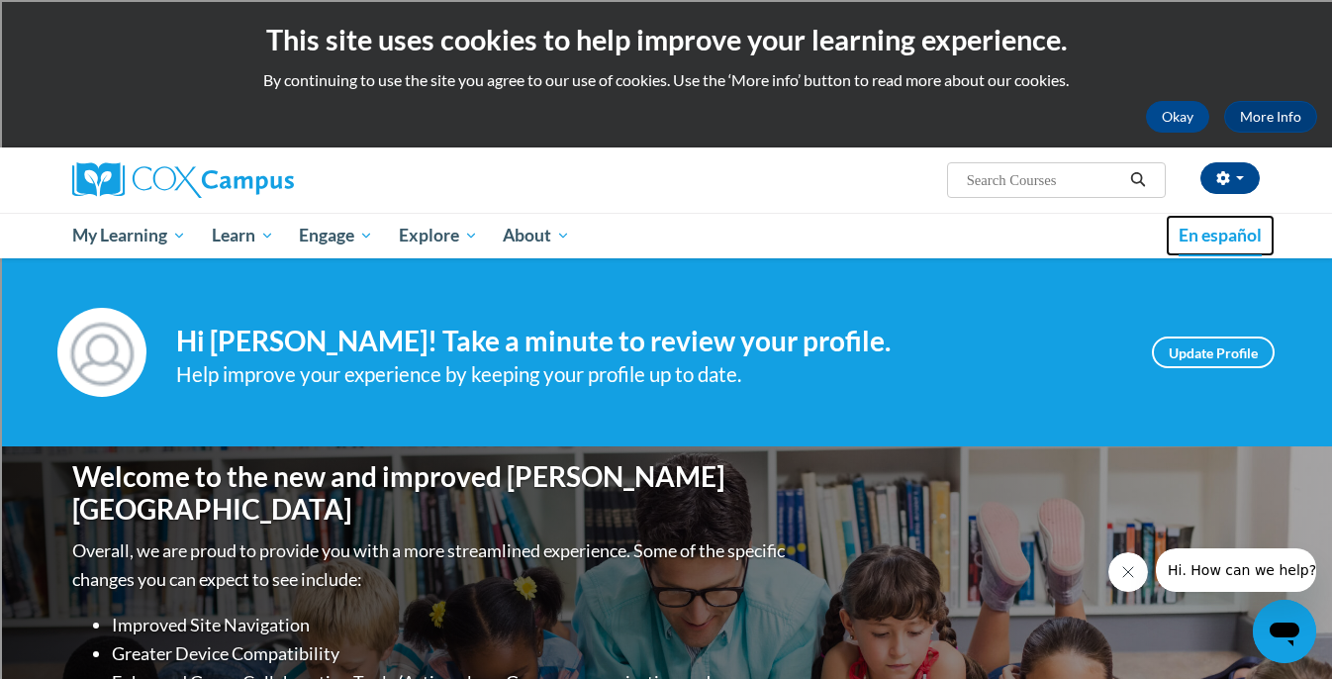
click at [1217, 237] on span "En español" at bounding box center [1220, 235] width 83 height 21
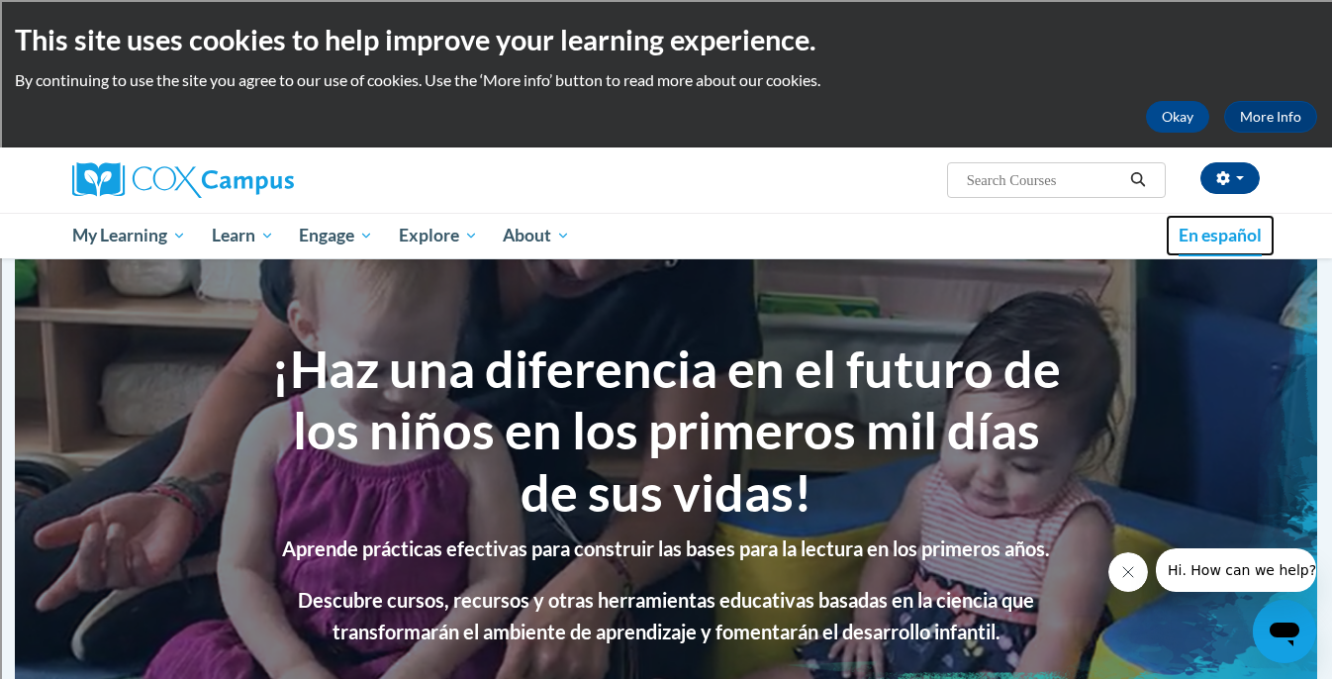
click at [1218, 232] on span "En español" at bounding box center [1220, 235] width 83 height 21
click at [1059, 167] on span "Search Search..." at bounding box center [1056, 180] width 219 height 36
click at [1051, 178] on input "Search..." at bounding box center [1044, 180] width 158 height 24
type input "Fluency"
click at [1131, 169] on button "Search" at bounding box center [1139, 180] width 30 height 24
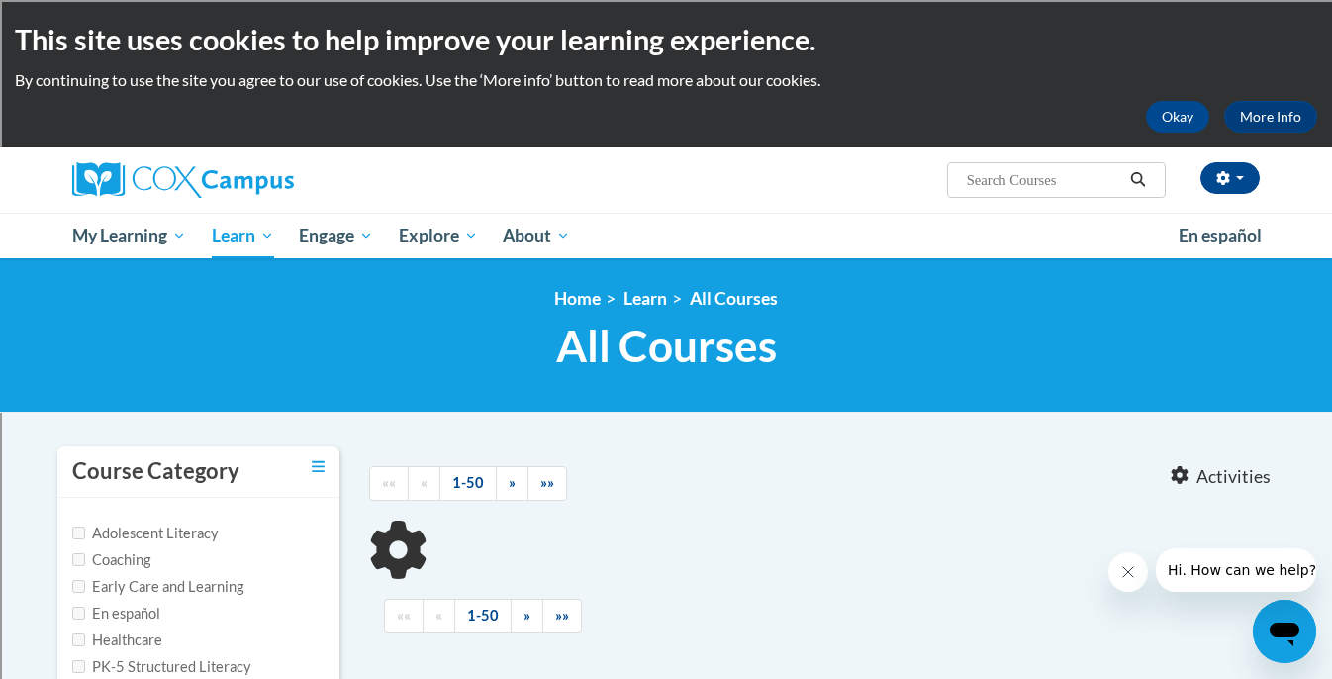
type input "Fluency"
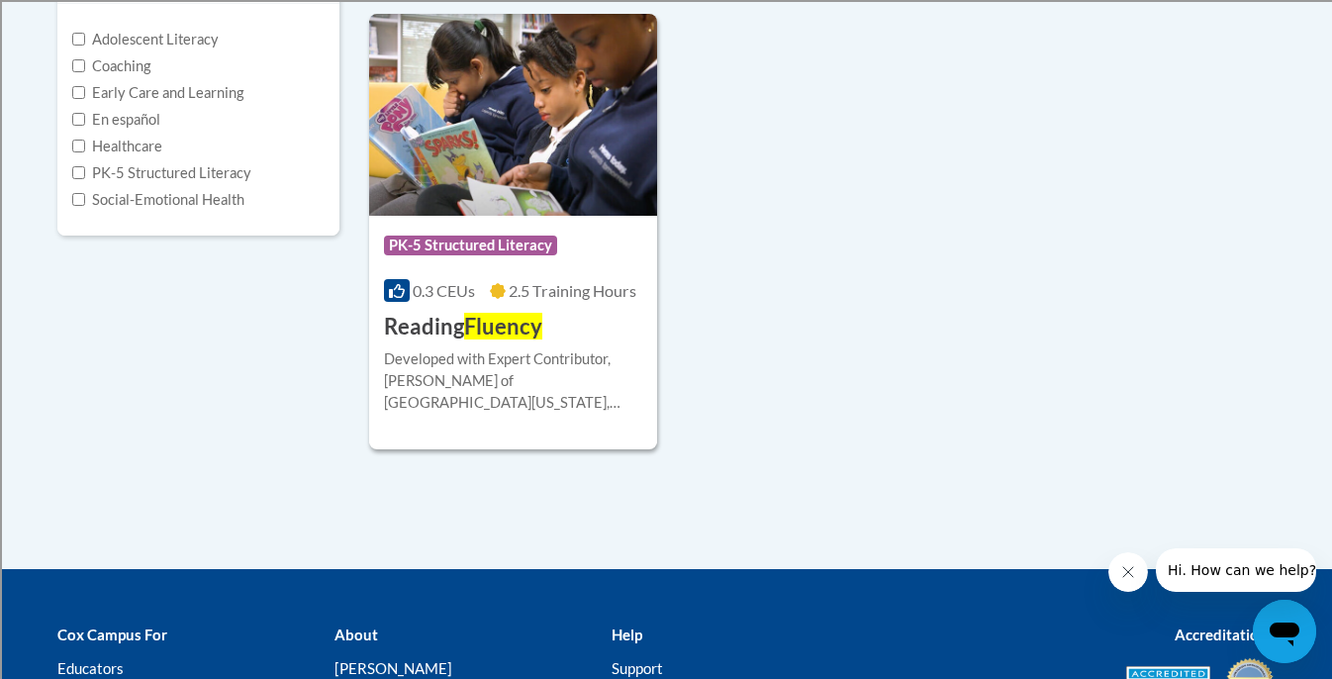
scroll to position [500, 0]
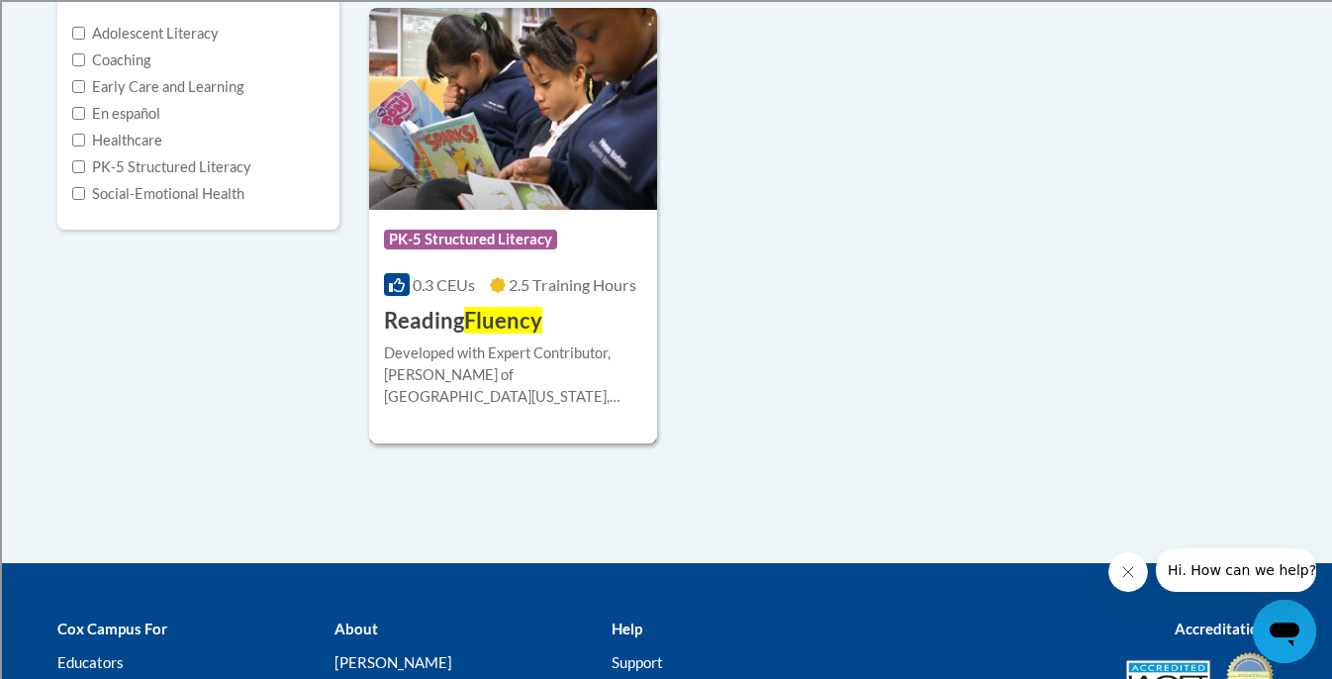
click at [512, 334] on h3 "Reading Fluency" at bounding box center [463, 321] width 158 height 31
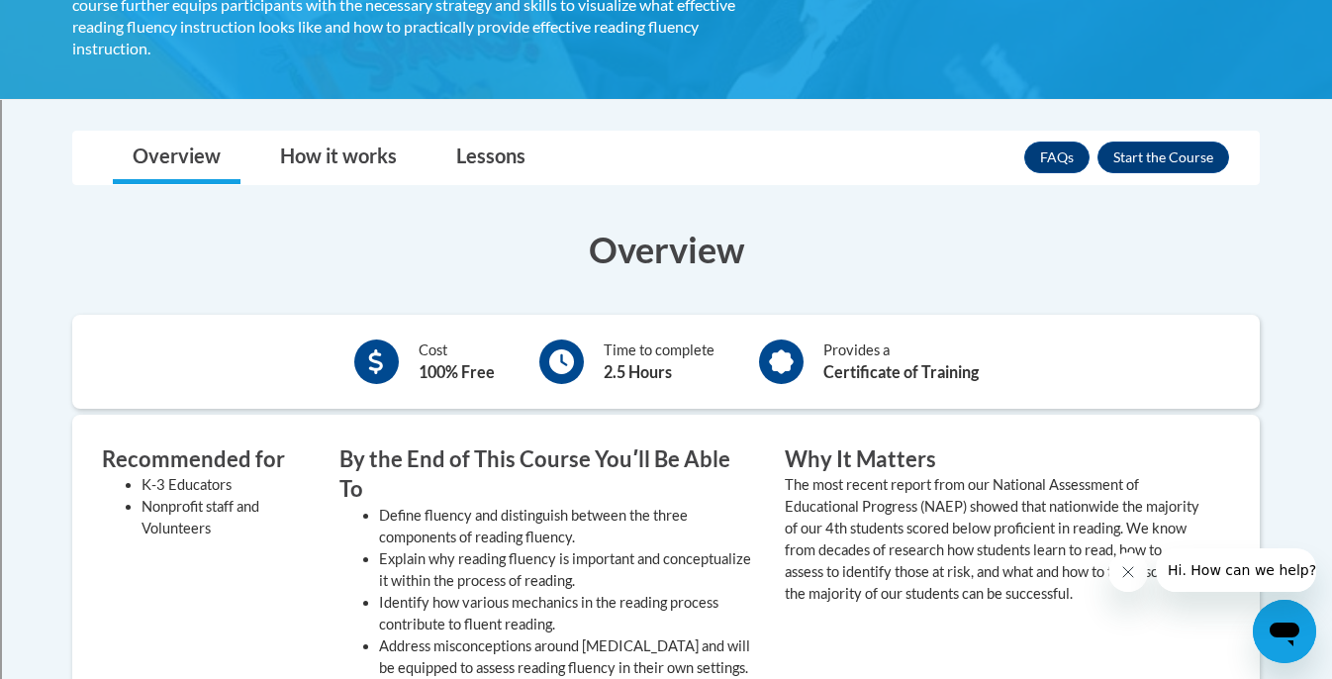
scroll to position [239, 0]
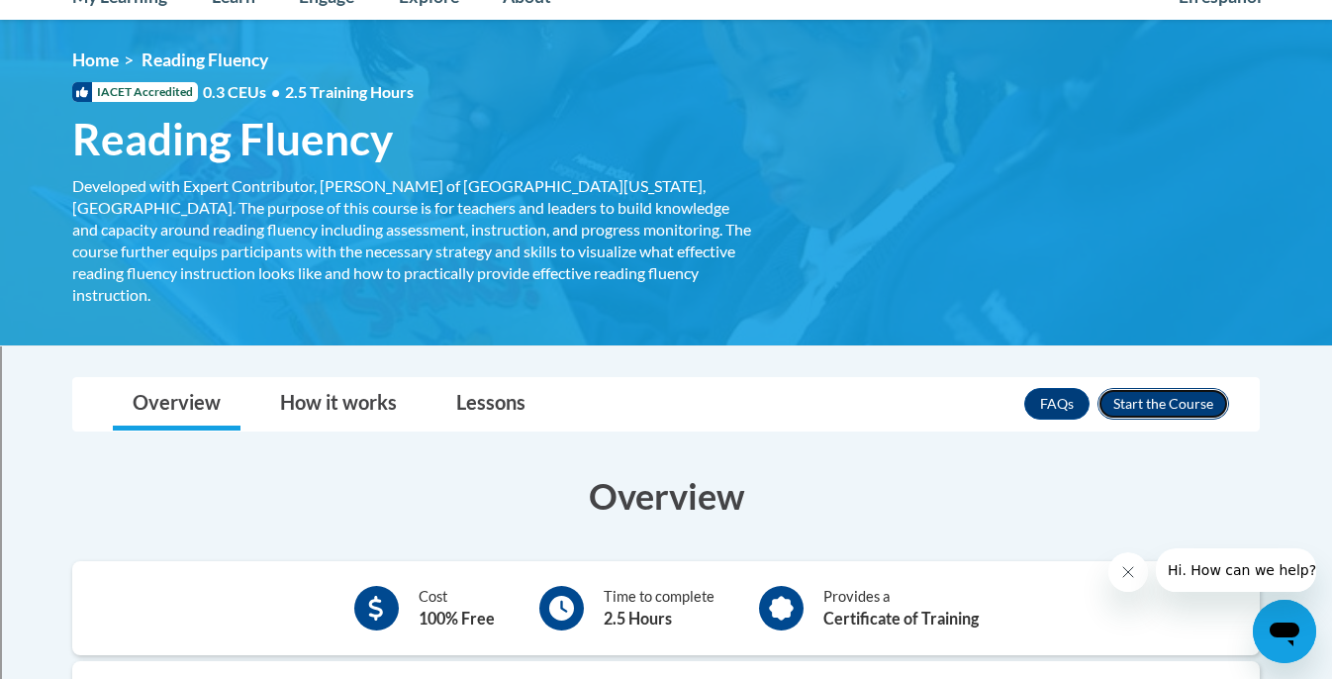
click at [1136, 388] on button "Enroll" at bounding box center [1164, 404] width 132 height 32
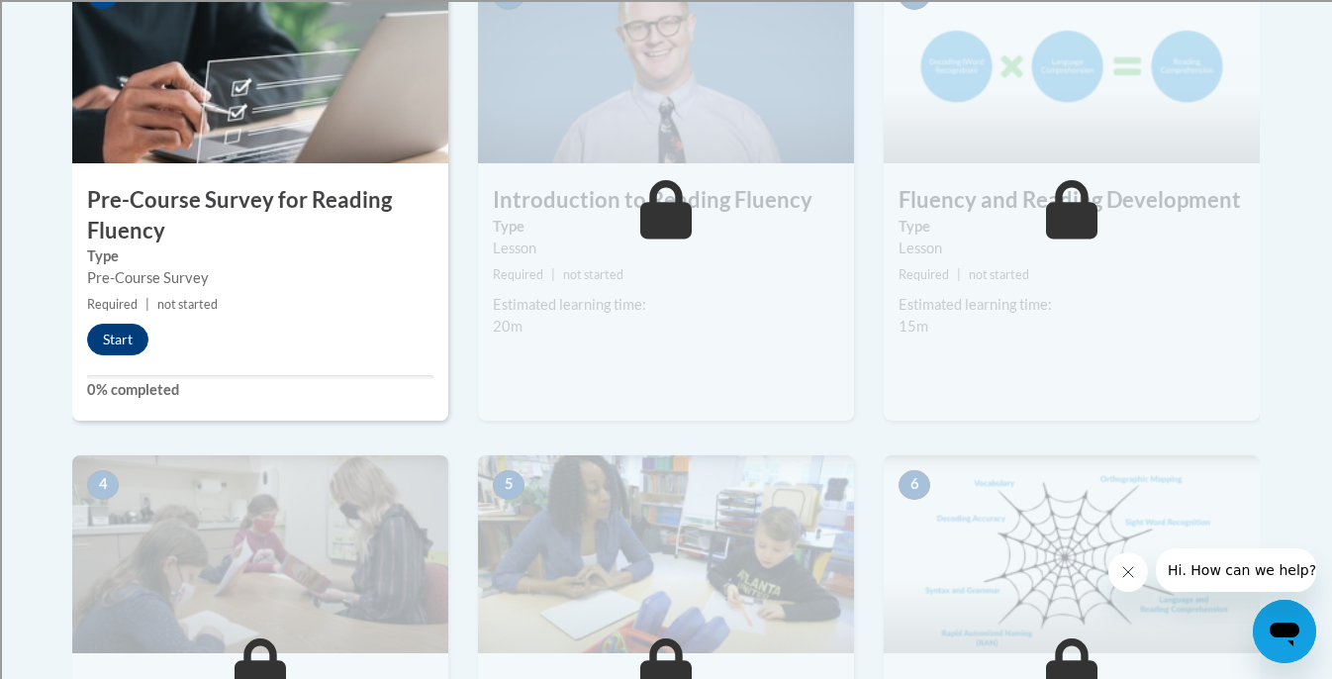
scroll to position [737, 0]
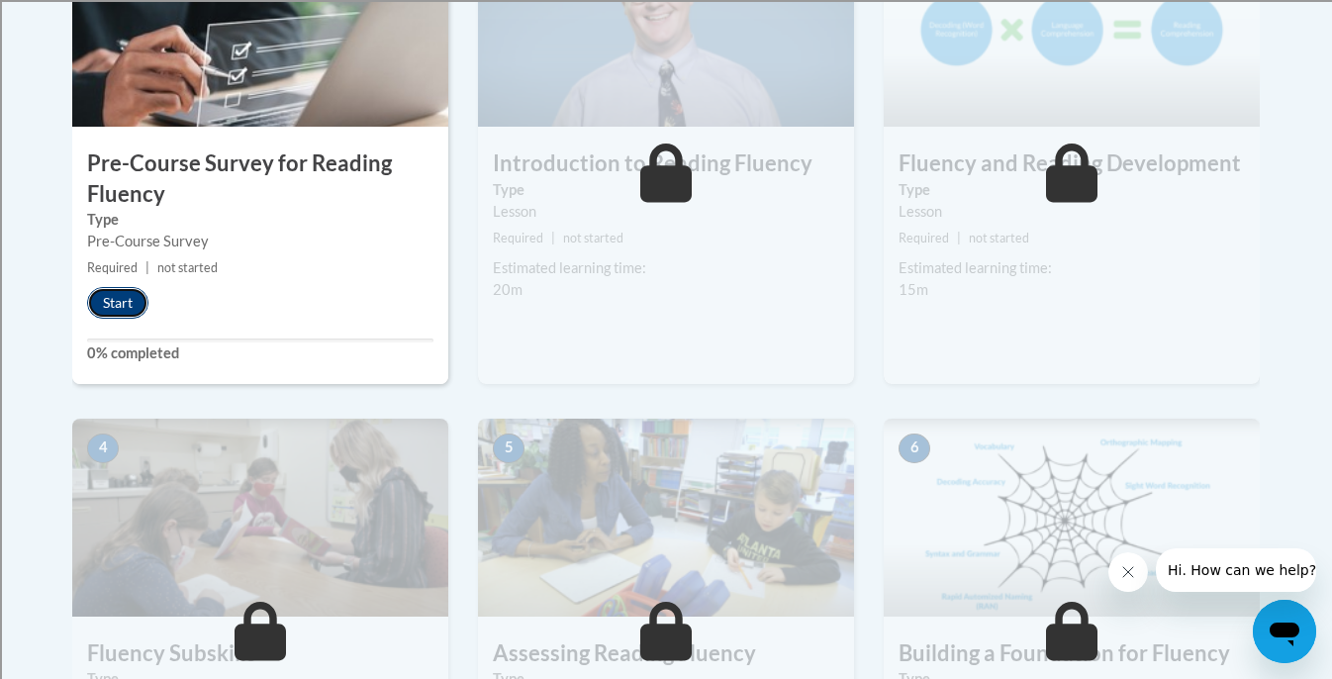
click at [115, 304] on button "Start" at bounding box center [117, 303] width 61 height 32
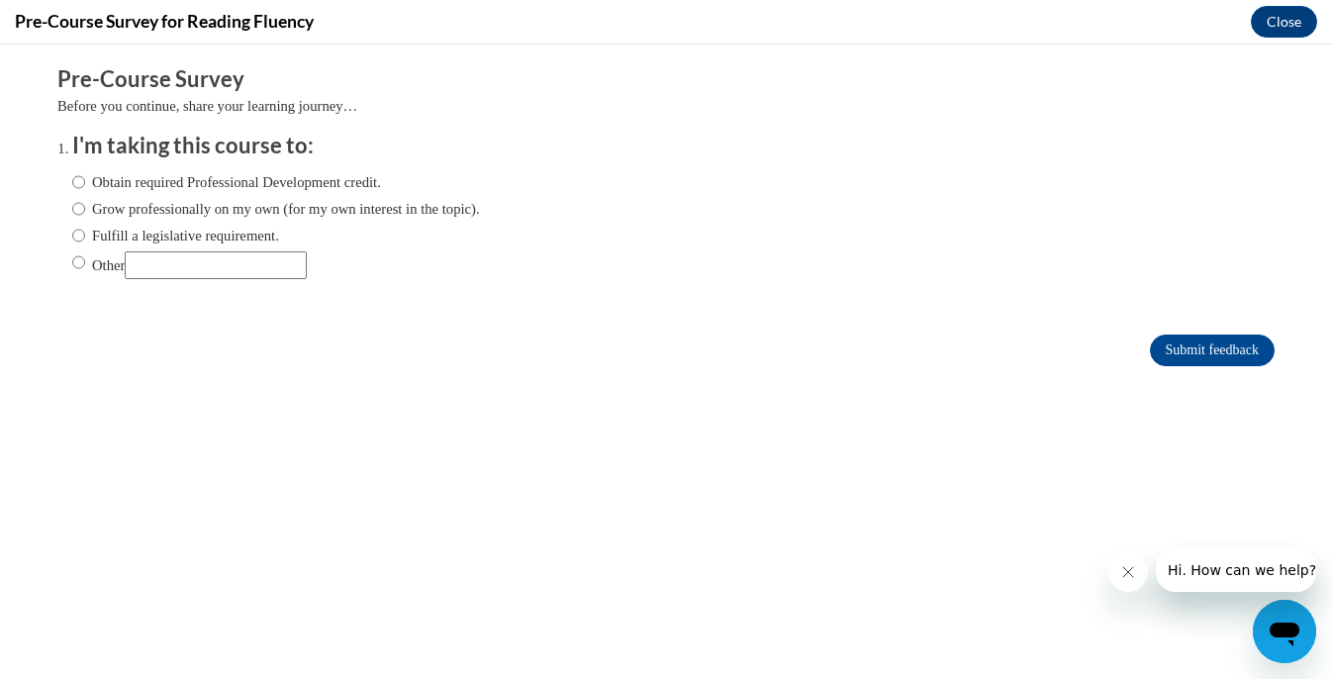
scroll to position [0, 0]
click at [72, 207] on input "Grow professionally on my own (for my own interest in the topic)." at bounding box center [78, 209] width 13 height 22
radio input "true"
click at [83, 186] on input "Obtain required Professional Development credit." at bounding box center [78, 182] width 13 height 22
radio input "true"
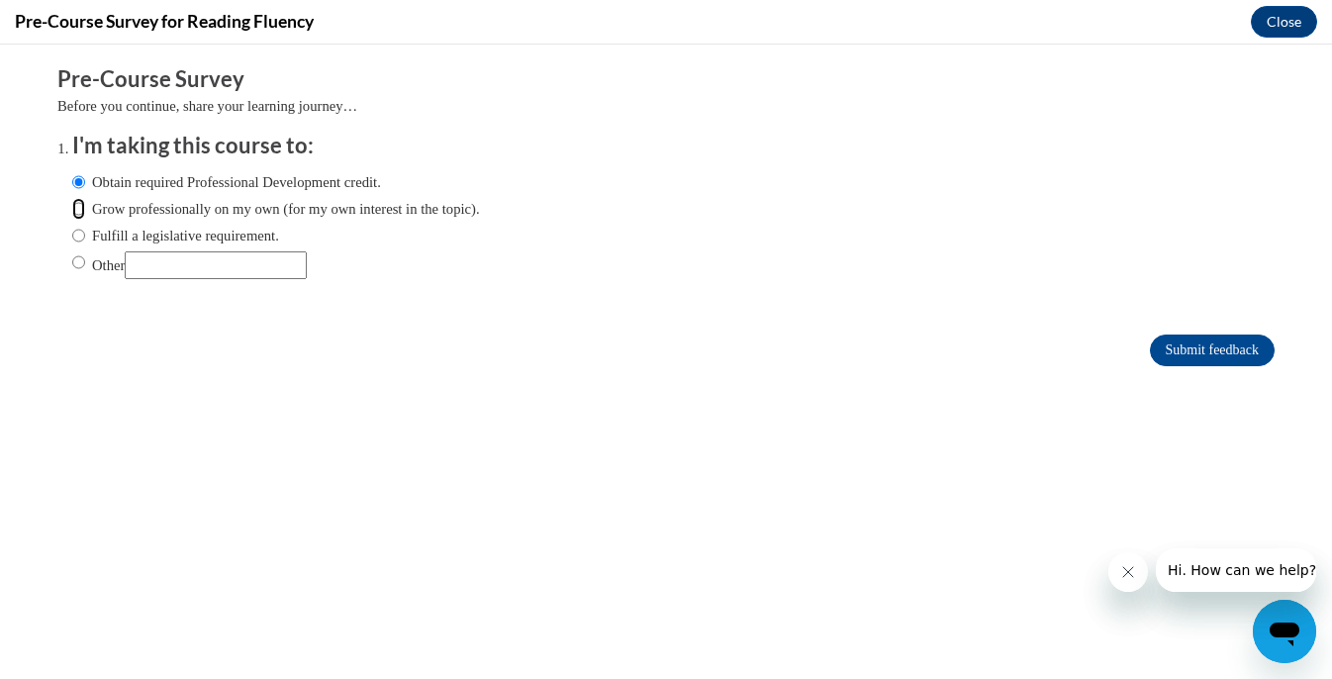
click at [79, 207] on input "Grow professionally on my own (for my own interest in the topic)." at bounding box center [78, 209] width 13 height 22
radio input "true"
click at [81, 232] on input "Fulfill a legislative requirement." at bounding box center [78, 236] width 13 height 22
radio input "true"
click at [1179, 355] on input "Submit feedback" at bounding box center [1212, 351] width 125 height 32
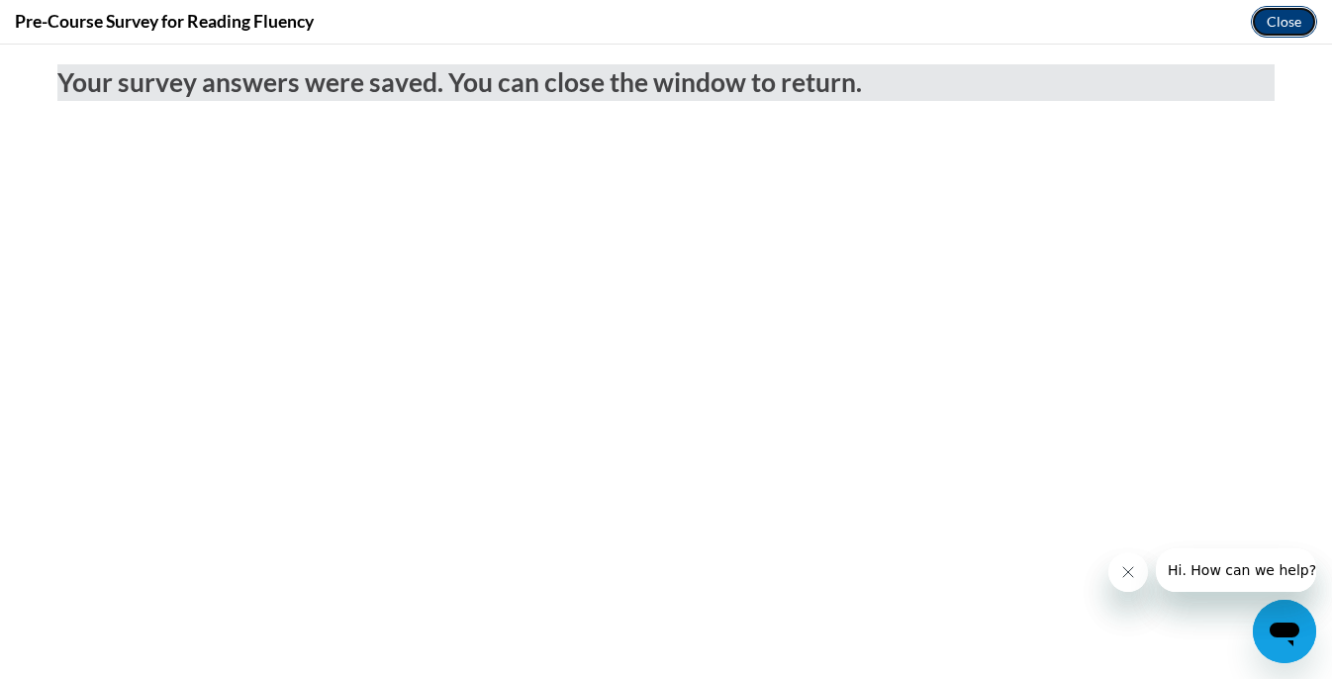
click at [1296, 21] on button "Close" at bounding box center [1284, 22] width 66 height 32
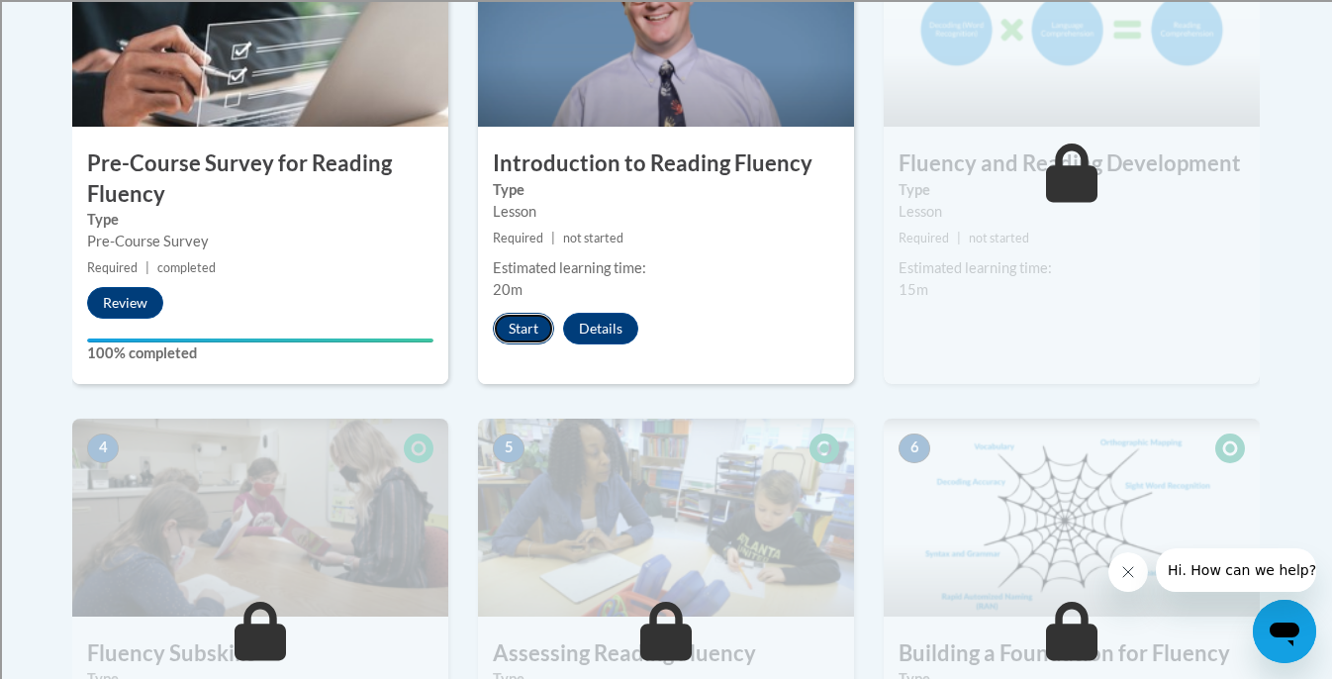
click at [525, 325] on button "Start" at bounding box center [523, 329] width 61 height 32
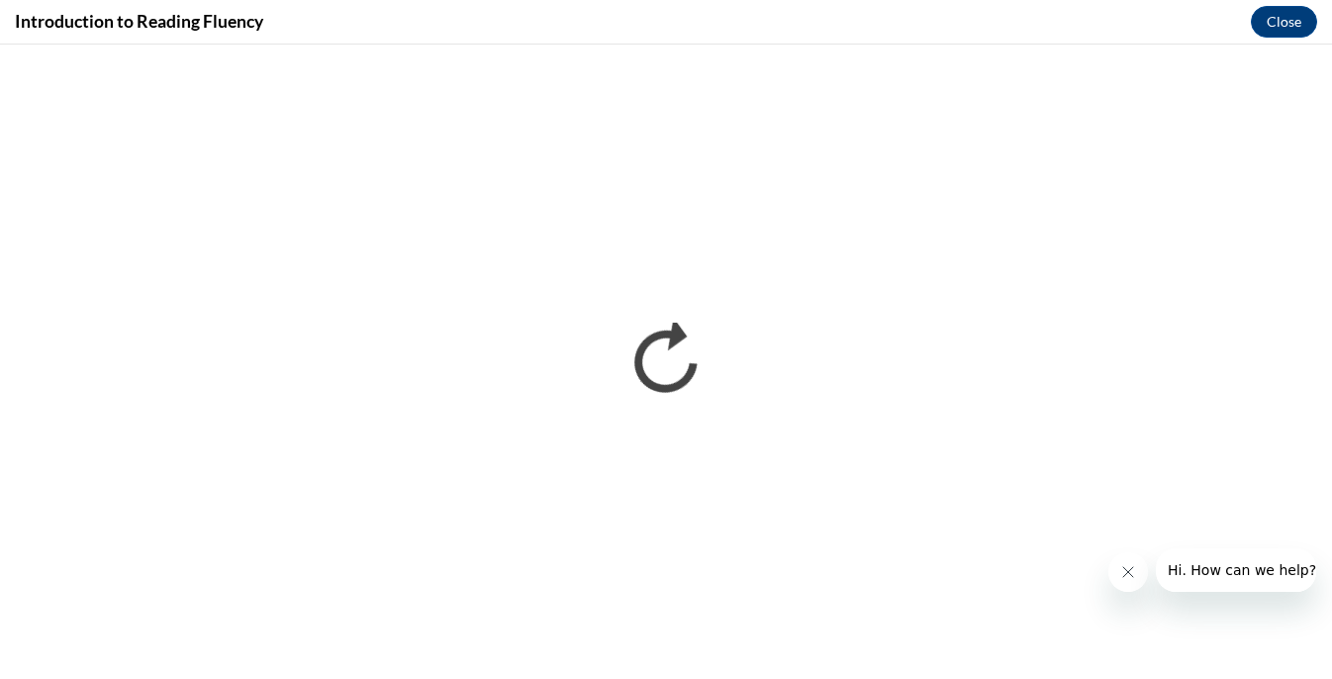
click at [1135, 566] on icon "Close message from company" at bounding box center [1129, 572] width 16 height 16
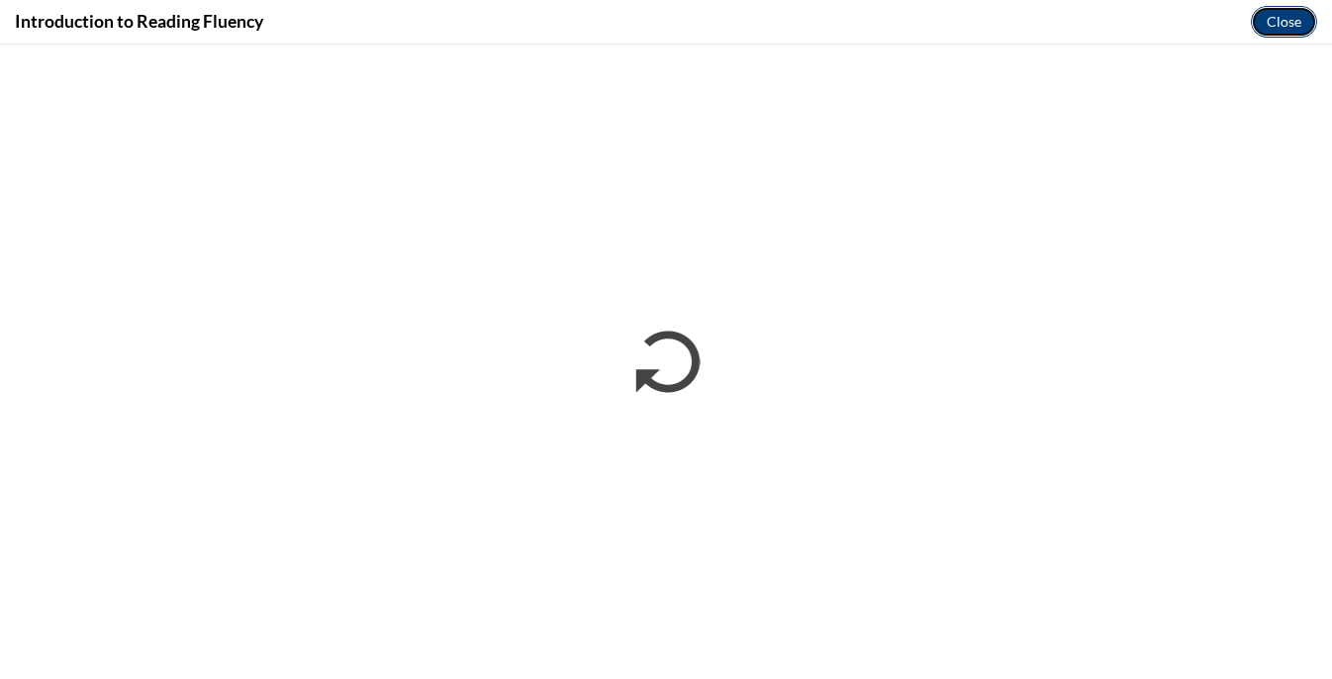
click at [1294, 24] on button "Close" at bounding box center [1284, 22] width 66 height 32
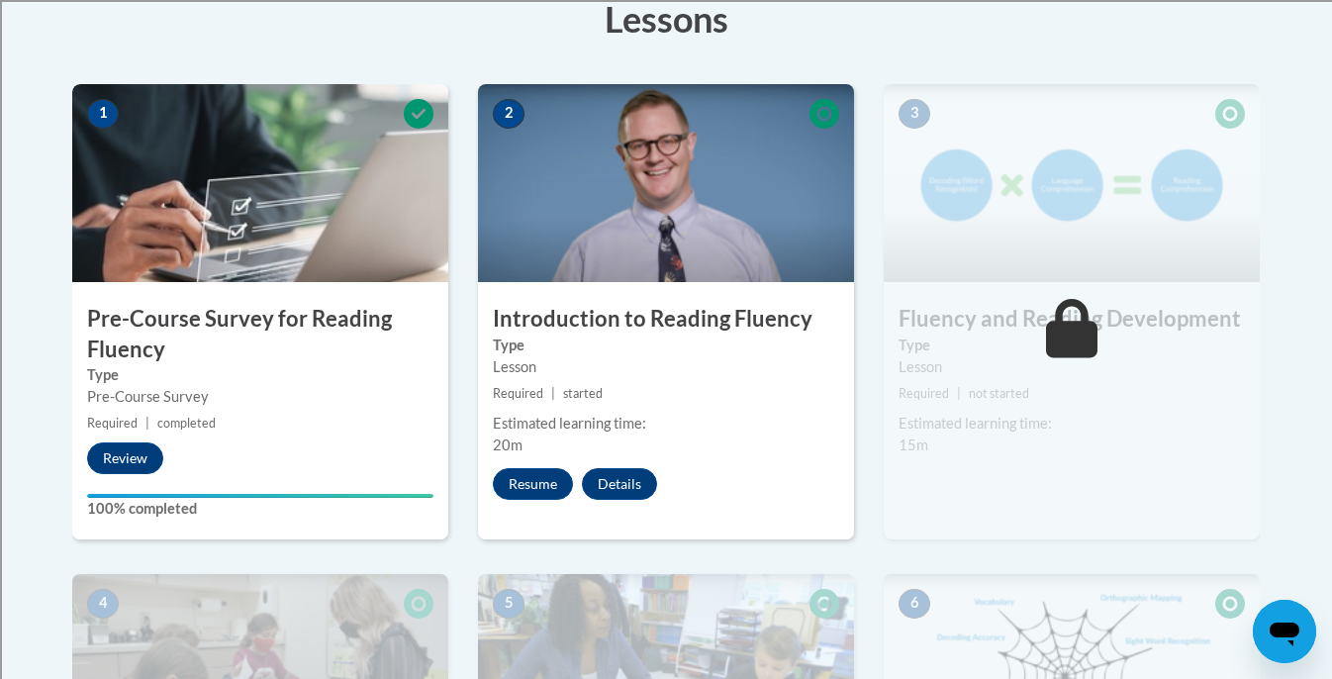
scroll to position [579, 0]
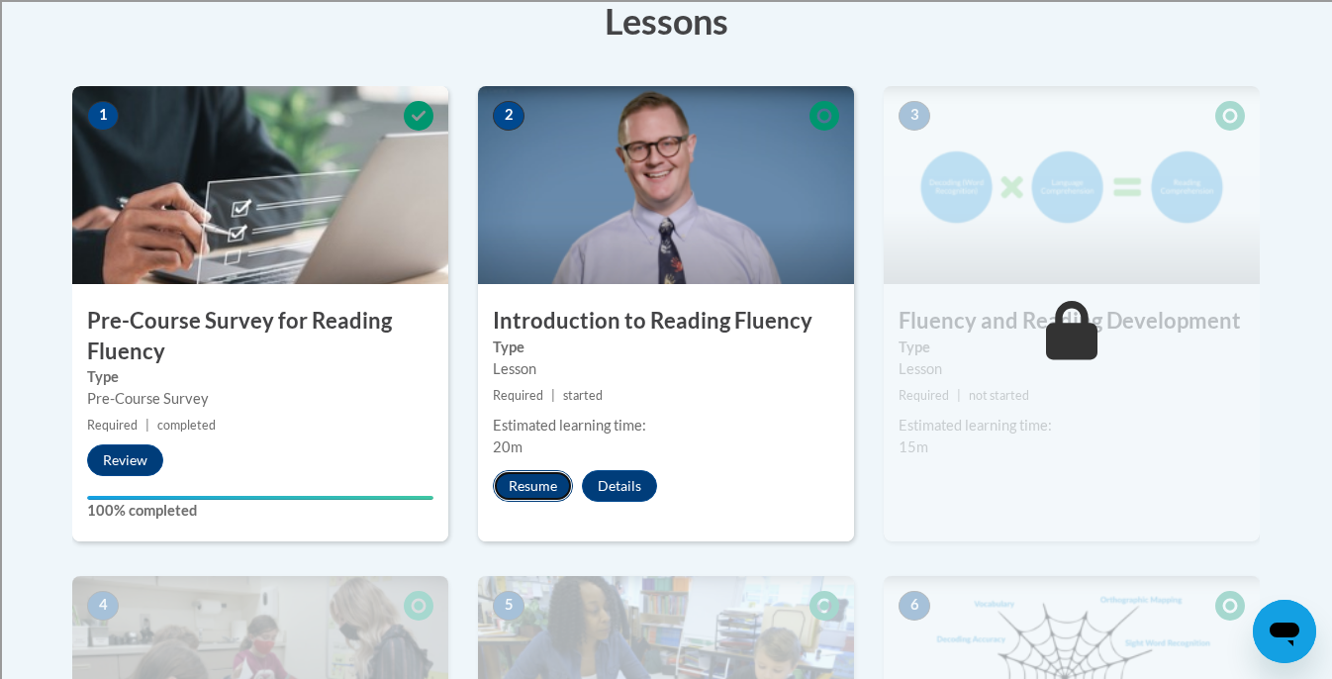
click at [546, 487] on button "Resume" at bounding box center [533, 486] width 80 height 32
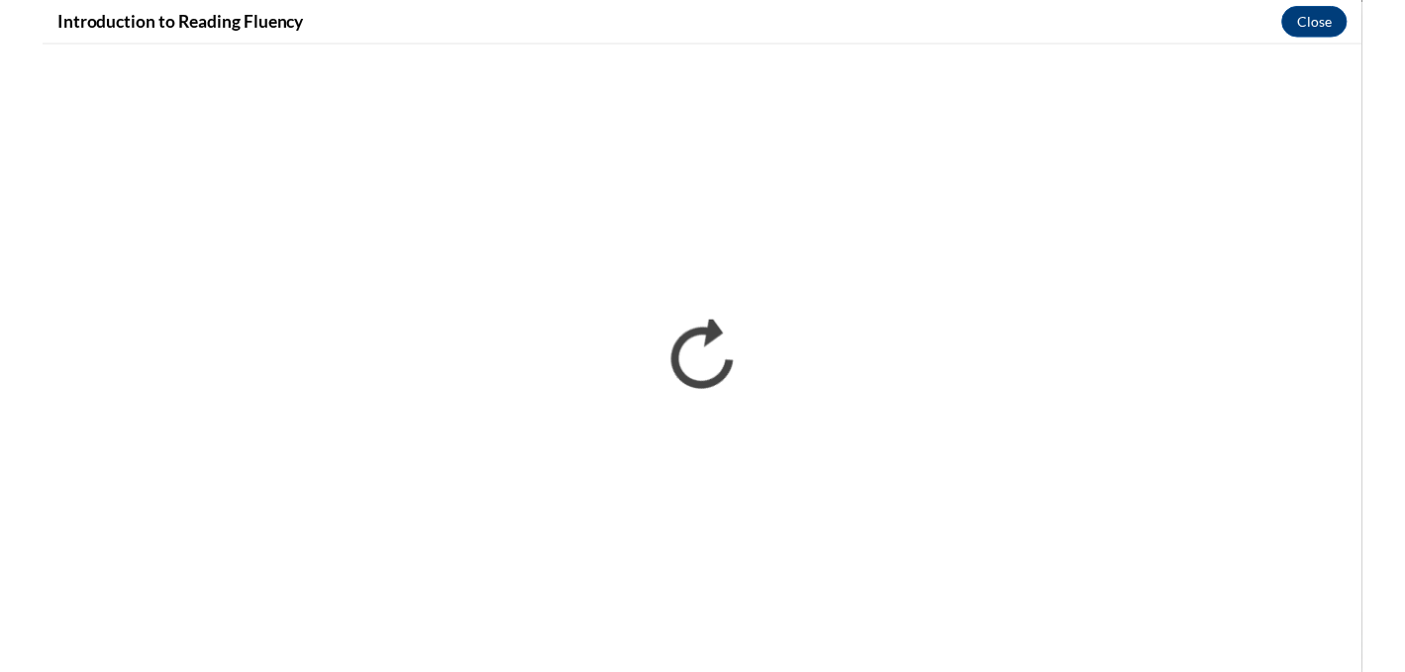
scroll to position [0, 0]
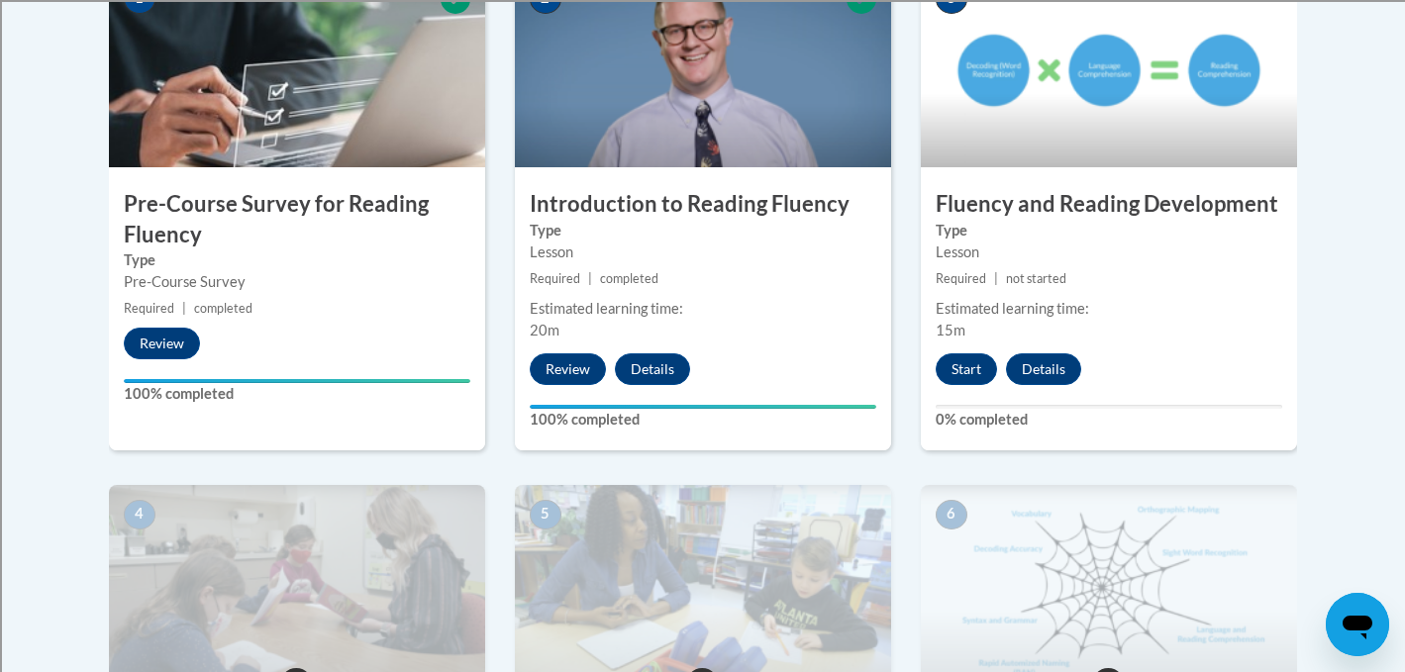
scroll to position [694, 0]
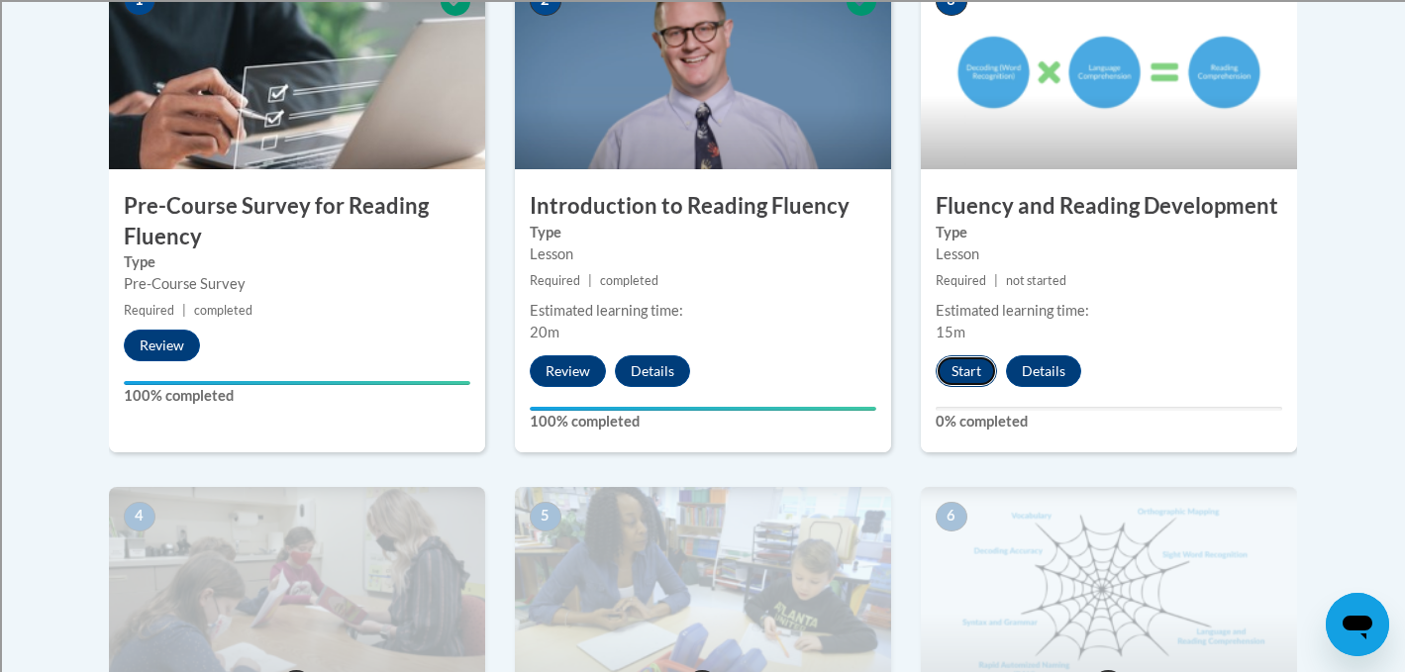
click at [975, 368] on button "Start" at bounding box center [966, 371] width 61 height 32
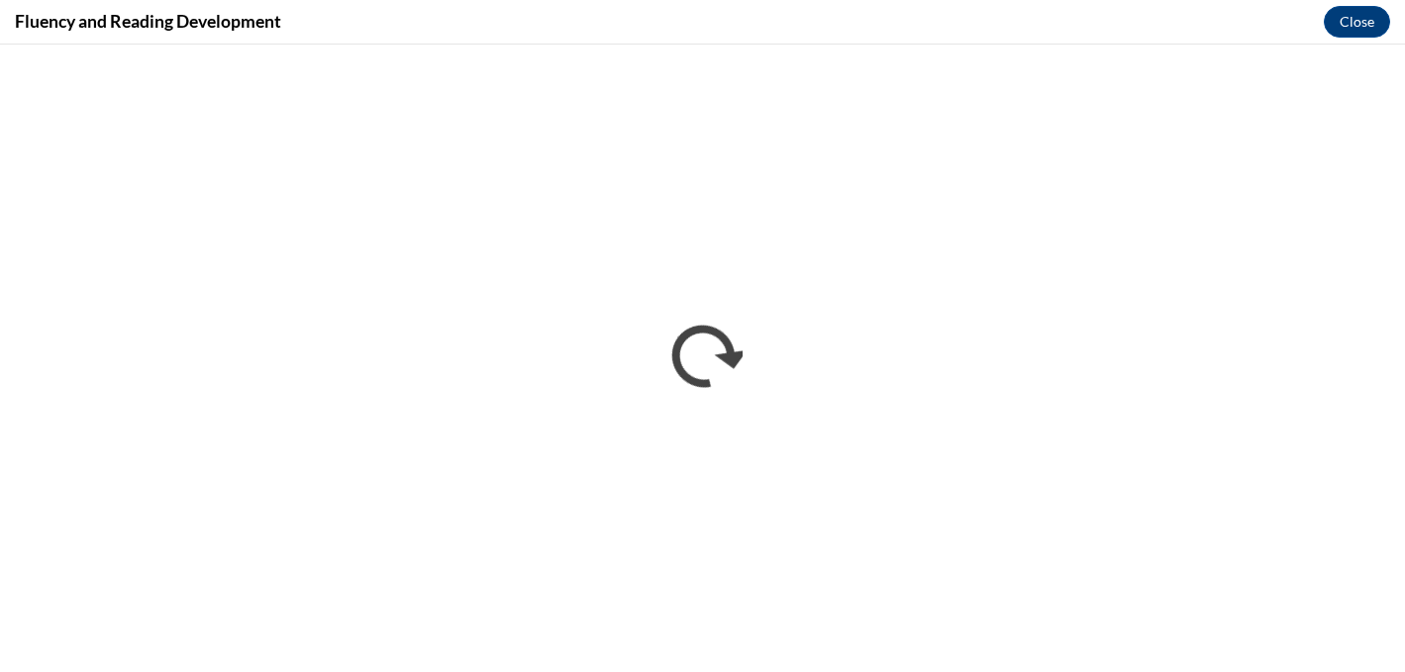
scroll to position [0, 0]
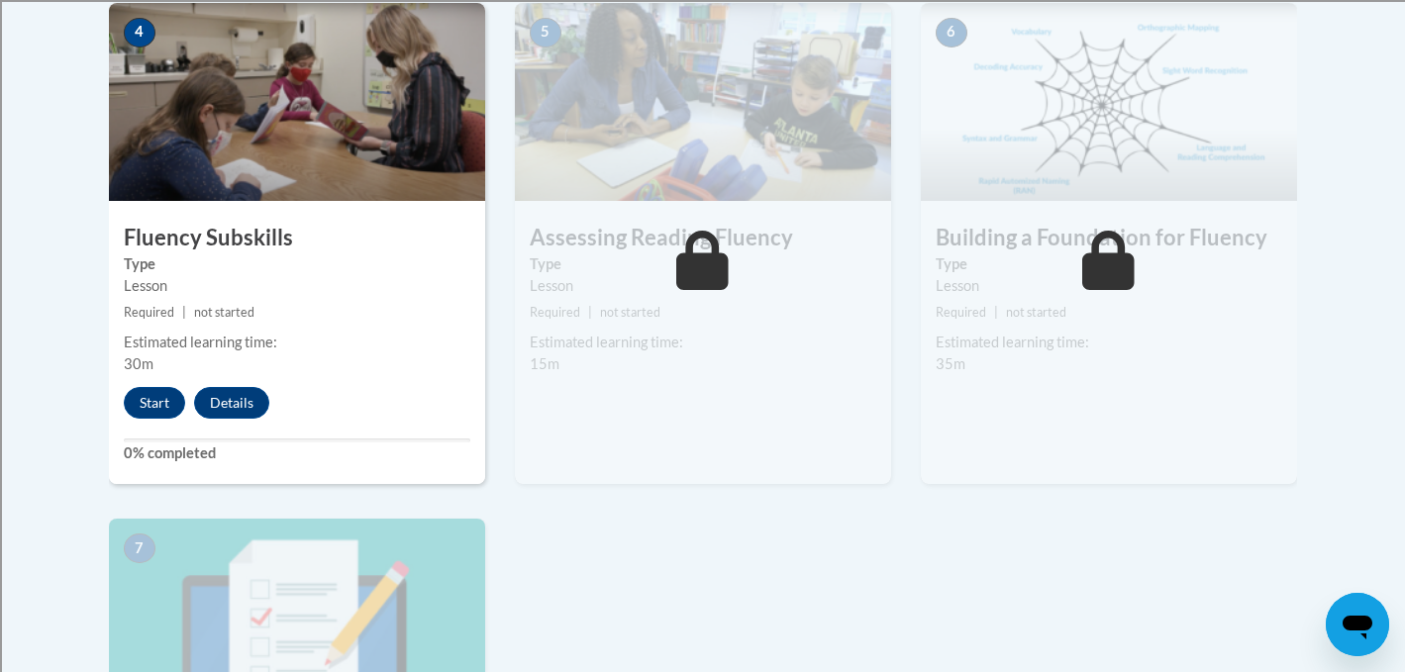
scroll to position [1180, 0]
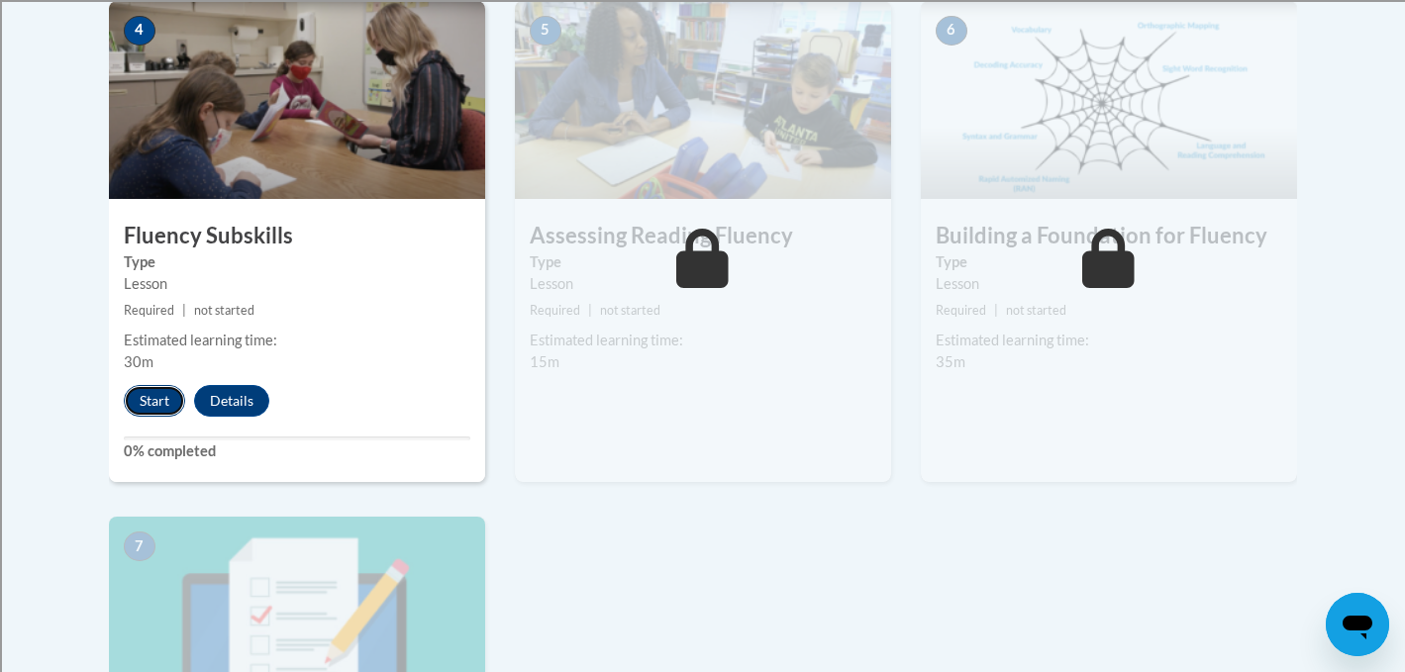
click at [154, 391] on button "Start" at bounding box center [154, 401] width 61 height 32
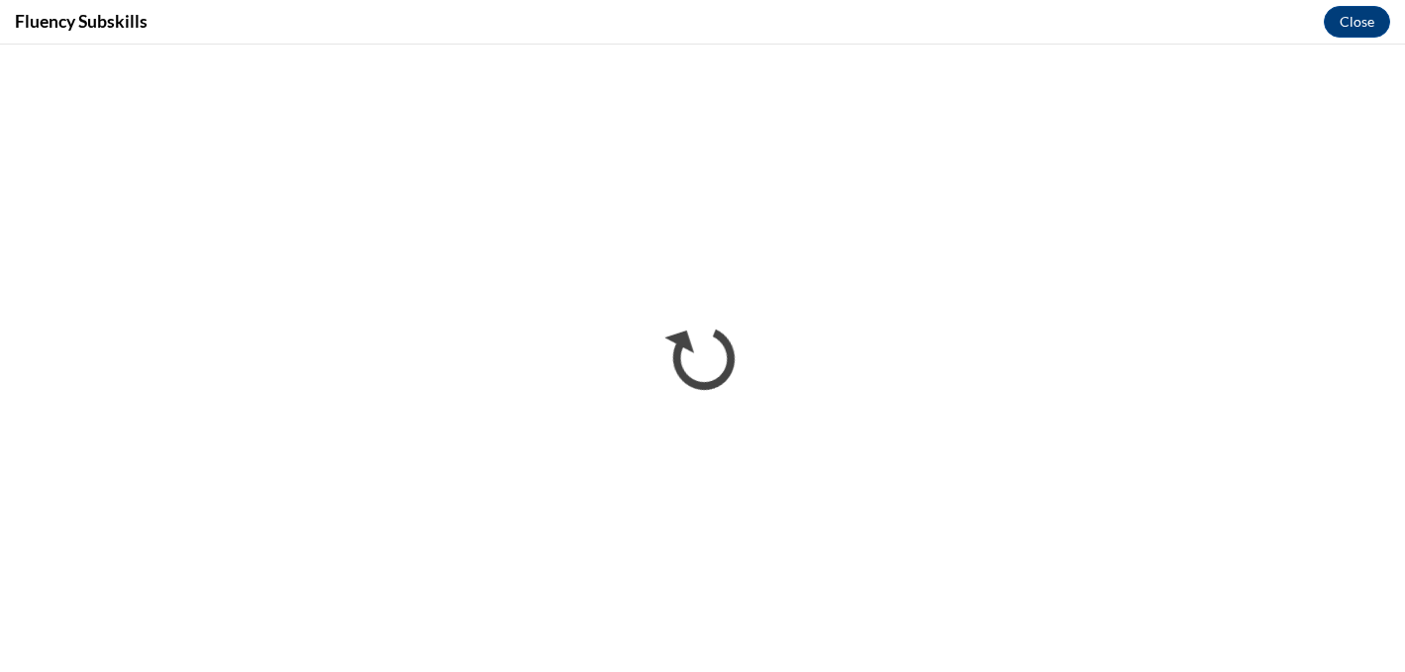
scroll to position [0, 0]
